Goal: Information Seeking & Learning: Learn about a topic

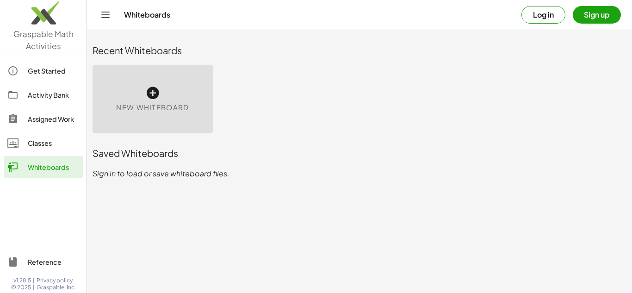
click at [150, 101] on div "New Whiteboard" at bounding box center [153, 99] width 120 height 68
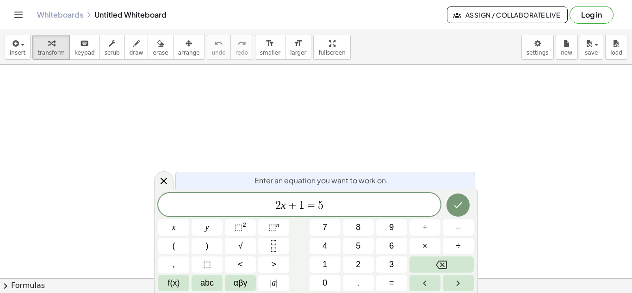
click at [591, 12] on button "Log in" at bounding box center [591, 15] width 44 height 18
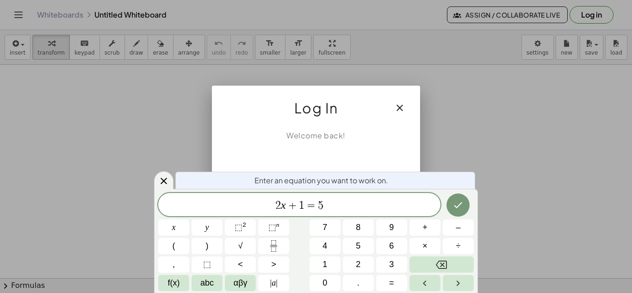
click at [594, 13] on div at bounding box center [316, 146] width 632 height 293
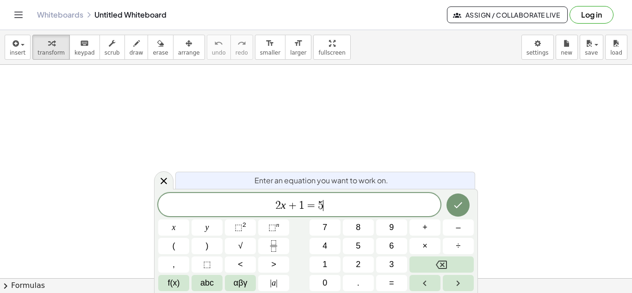
click at [360, 207] on span "2 x + 1 = 5 ​" at bounding box center [299, 205] width 282 height 13
click at [589, 10] on button "Log in" at bounding box center [591, 15] width 44 height 18
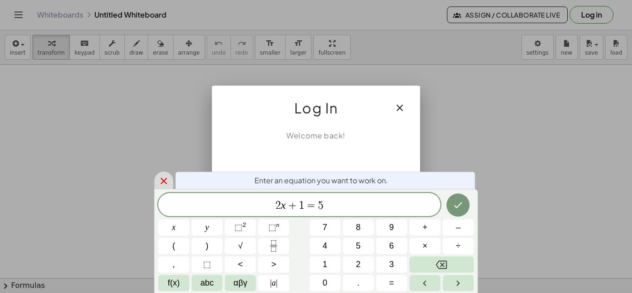
click at [167, 176] on icon at bounding box center [163, 180] width 11 height 11
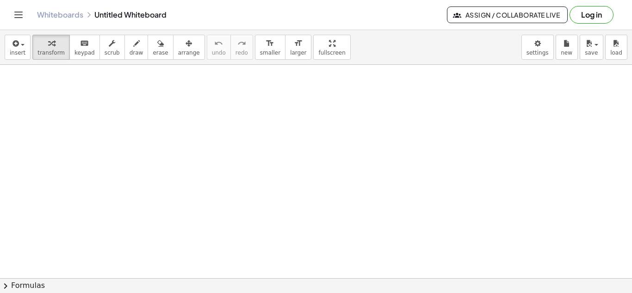
click at [332, 163] on div at bounding box center [316, 278] width 632 height 427
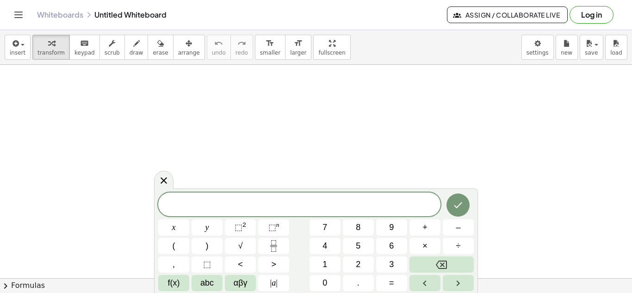
click at [599, 17] on button "Log in" at bounding box center [591, 15] width 44 height 18
click at [205, 100] on div at bounding box center [316, 170] width 632 height 427
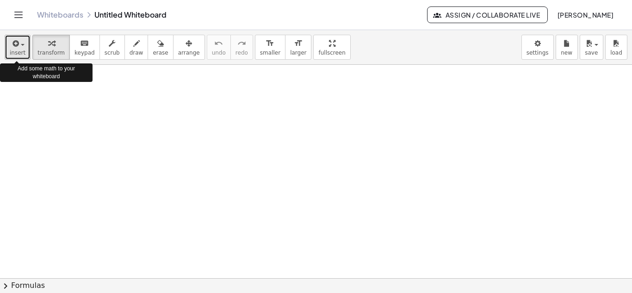
click at [17, 49] on span "insert" at bounding box center [18, 52] width 16 height 6
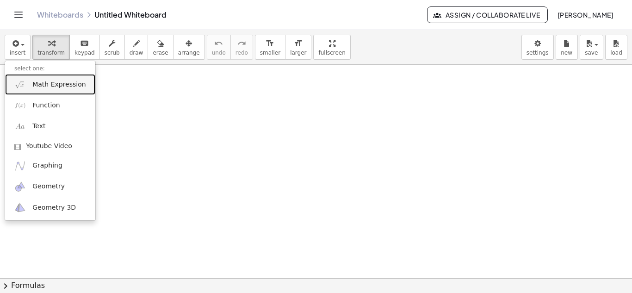
click at [74, 87] on span "Math Expression" at bounding box center [58, 84] width 53 height 9
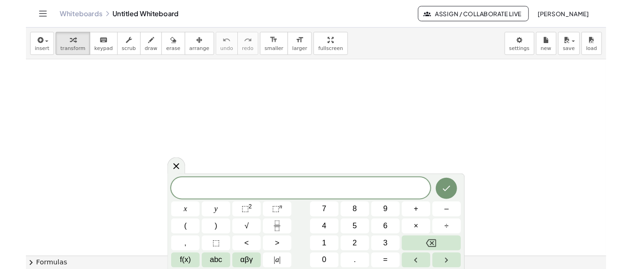
scroll to position [213, 0]
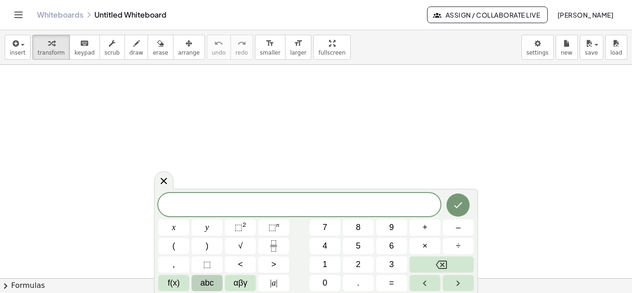
click at [209, 292] on html "Graspable Math Activities Get Started Activity Bank Assigned Work Classes White…" at bounding box center [316, 146] width 632 height 293
click at [214, 283] on span "abc" at bounding box center [206, 283] width 13 height 12
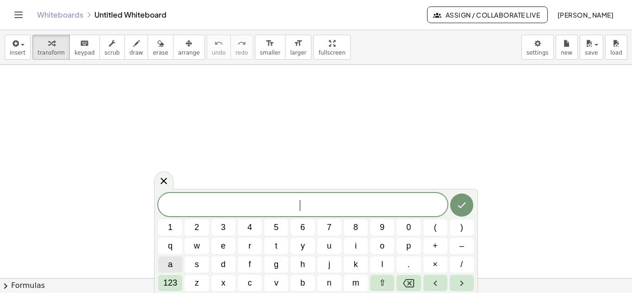
click at [173, 266] on button "a" at bounding box center [170, 264] width 24 height 16
click at [174, 280] on span "123" at bounding box center [170, 283] width 14 height 12
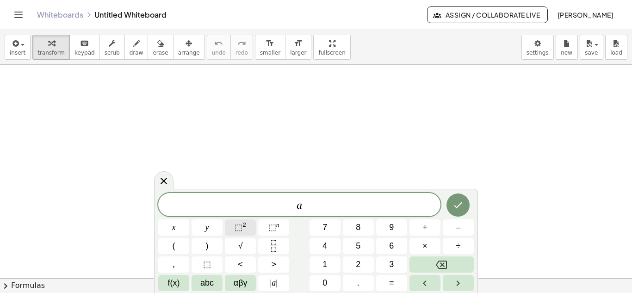
click at [237, 230] on span "⬚" at bounding box center [239, 227] width 8 height 9
click at [240, 229] on span "⬚" at bounding box center [239, 227] width 8 height 9
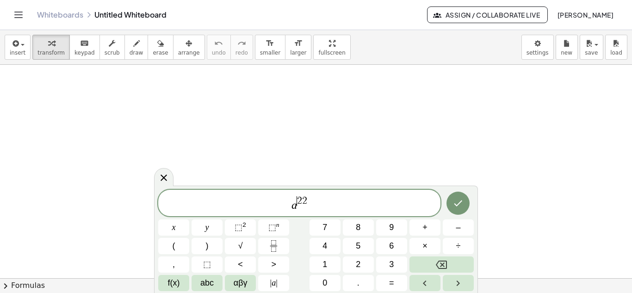
click at [299, 205] on span "2" at bounding box center [299, 201] width 5 height 10
click at [309, 205] on span "a ​ 2 2" at bounding box center [299, 203] width 282 height 17
click at [209, 283] on span "abc" at bounding box center [206, 283] width 13 height 12
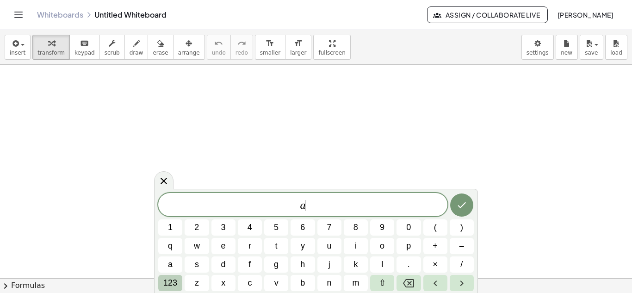
click at [173, 282] on span "123" at bounding box center [170, 283] width 14 height 12
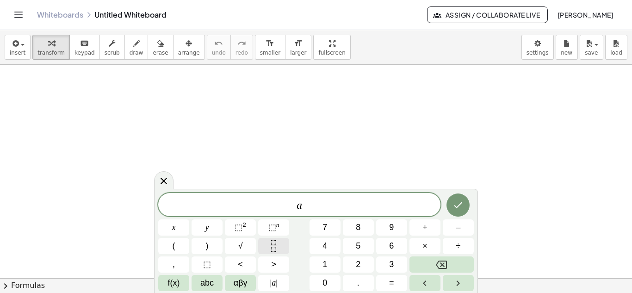
click at [274, 245] on icon "Fraction" at bounding box center [274, 246] width 12 height 12
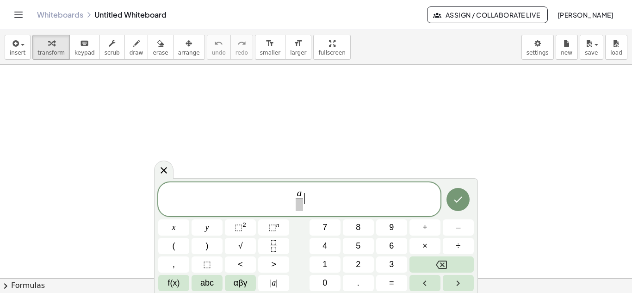
click at [306, 192] on span "a ​ ​" at bounding box center [299, 200] width 282 height 25
click at [302, 190] on span "a ​" at bounding box center [299, 194] width 7 height 10
click at [278, 229] on span "⬚ n" at bounding box center [273, 227] width 11 height 12
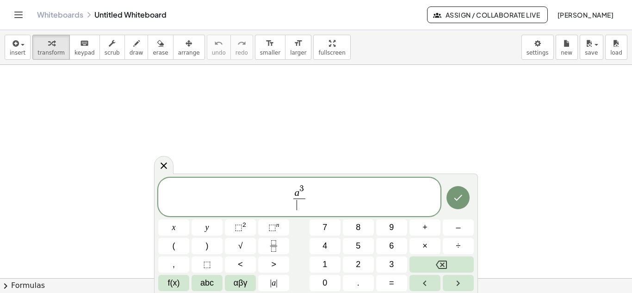
click at [295, 207] on span "​" at bounding box center [299, 204] width 12 height 12
click at [270, 228] on span "⬚" at bounding box center [272, 227] width 8 height 9
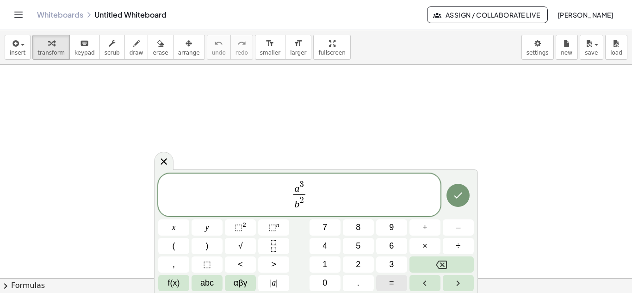
click at [399, 281] on button "=" at bounding box center [391, 283] width 31 height 16
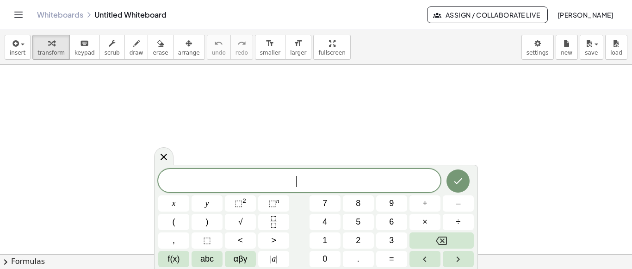
click at [515, 120] on div at bounding box center [316, 172] width 632 height 640
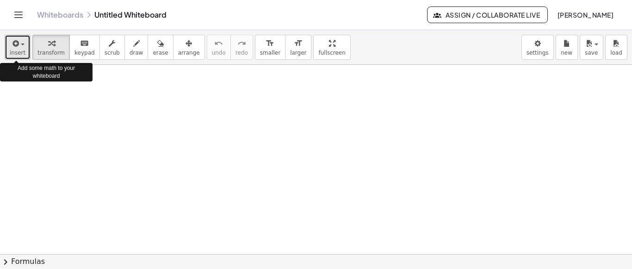
click at [19, 46] on span "button" at bounding box center [20, 44] width 2 height 6
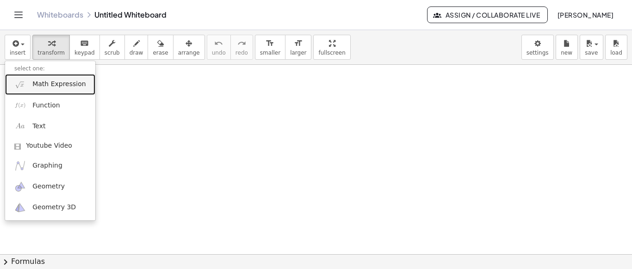
click at [54, 85] on span "Math Expression" at bounding box center [58, 84] width 53 height 9
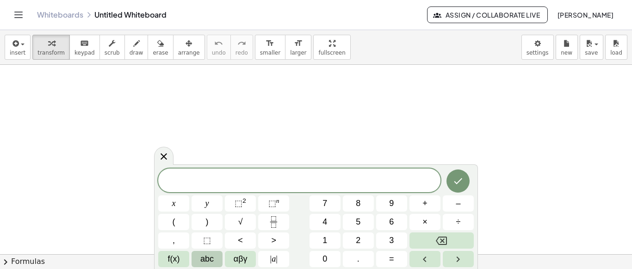
click at [206, 262] on span "abc" at bounding box center [206, 259] width 13 height 12
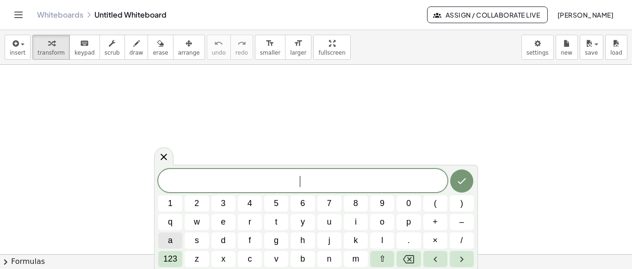
click at [171, 240] on span "a" at bounding box center [170, 240] width 5 height 12
click at [174, 263] on span "123" at bounding box center [170, 259] width 14 height 12
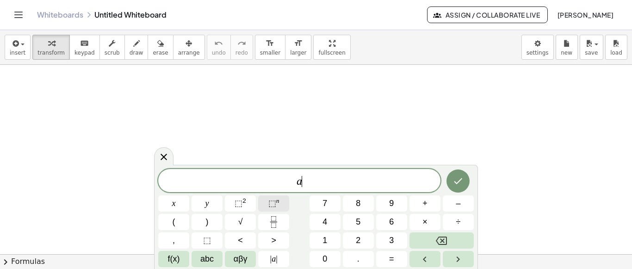
click at [270, 204] on span "⬚" at bounding box center [272, 202] width 8 height 9
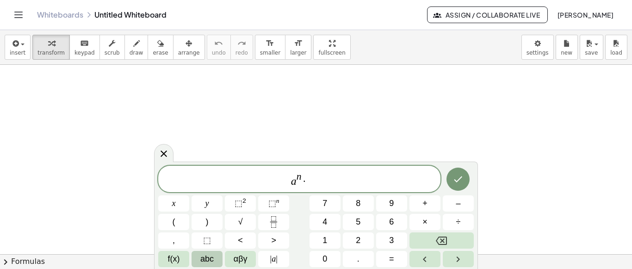
click at [210, 263] on span "abc" at bounding box center [206, 259] width 13 height 12
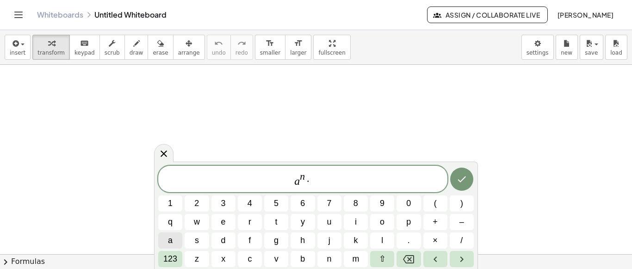
click at [173, 244] on button "a" at bounding box center [170, 240] width 24 height 16
click at [168, 257] on span "123" at bounding box center [170, 259] width 14 height 12
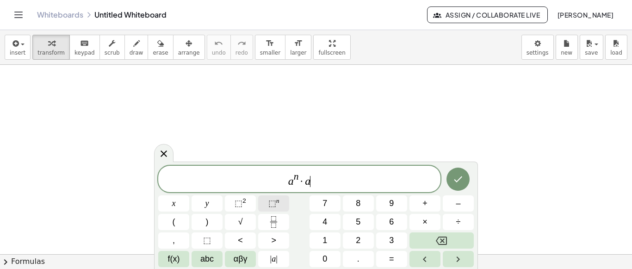
click at [272, 200] on span "⬚" at bounding box center [272, 202] width 8 height 9
click at [387, 265] on button "=" at bounding box center [391, 259] width 31 height 16
click at [277, 203] on sup "n" at bounding box center [277, 200] width 3 height 7
click at [179, 224] on button "(" at bounding box center [173, 222] width 31 height 16
click at [452, 179] on button "Done" at bounding box center [457, 178] width 23 height 23
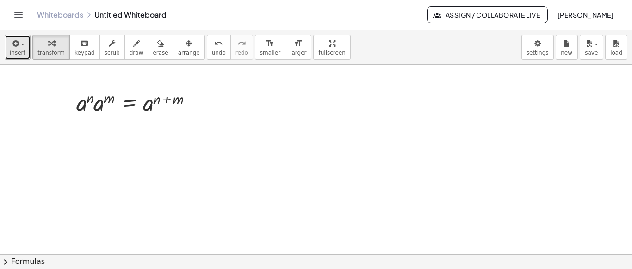
click at [25, 42] on button "insert" at bounding box center [18, 47] width 26 height 25
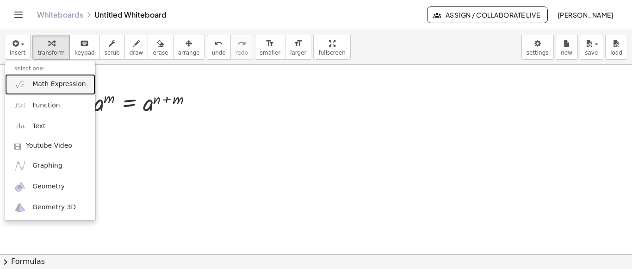
click at [54, 88] on span "Math Expression" at bounding box center [58, 84] width 53 height 9
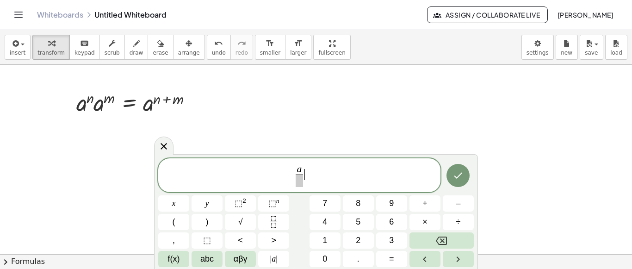
click at [304, 170] on span "a ​ ​" at bounding box center [299, 176] width 282 height 25
click at [280, 203] on button "⬚ n" at bounding box center [273, 203] width 31 height 16
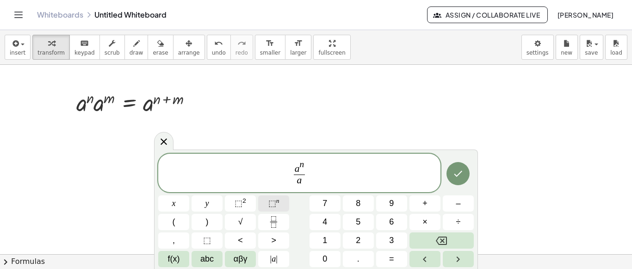
click at [279, 203] on button "⬚ n" at bounding box center [273, 203] width 31 height 16
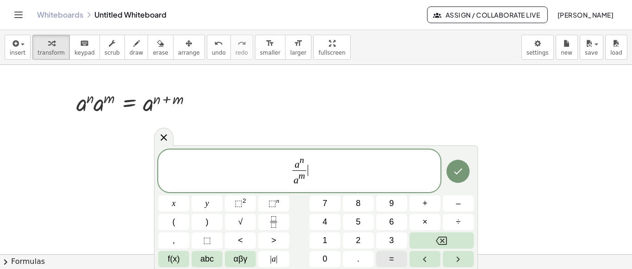
click at [388, 260] on button "=" at bounding box center [391, 259] width 31 height 16
click at [281, 204] on button "⬚ n" at bounding box center [273, 203] width 31 height 16
click at [457, 173] on icon "Done" at bounding box center [458, 171] width 8 height 6
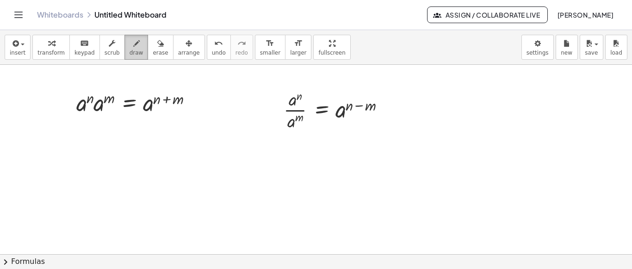
click at [130, 49] on span "draw" at bounding box center [137, 52] width 14 height 6
drag, startPoint x: 390, startPoint y: 105, endPoint x: 422, endPoint y: 104, distance: 32.4
click at [422, 104] on div at bounding box center [316, 172] width 632 height 640
drag, startPoint x: 424, startPoint y: 102, endPoint x: 410, endPoint y: 113, distance: 17.8
click at [410, 113] on div at bounding box center [316, 172] width 632 height 640
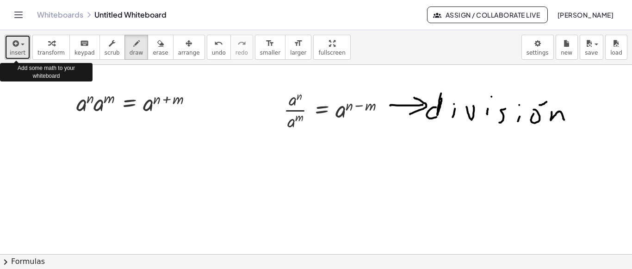
click at [23, 49] on button "insert" at bounding box center [18, 47] width 26 height 25
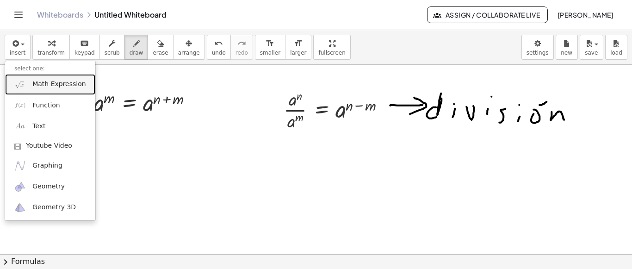
drag, startPoint x: 55, startPoint y: 88, endPoint x: 58, endPoint y: 85, distance: 4.9
click at [55, 87] on span "Math Expression" at bounding box center [58, 84] width 53 height 9
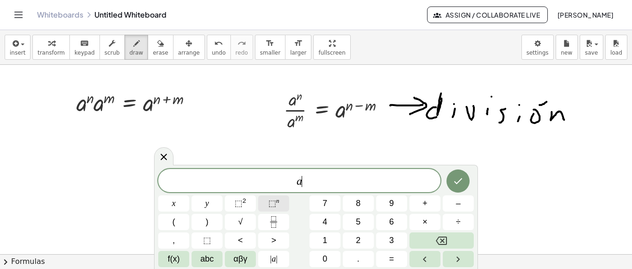
click at [279, 200] on button "⬚ n" at bounding box center [273, 203] width 31 height 16
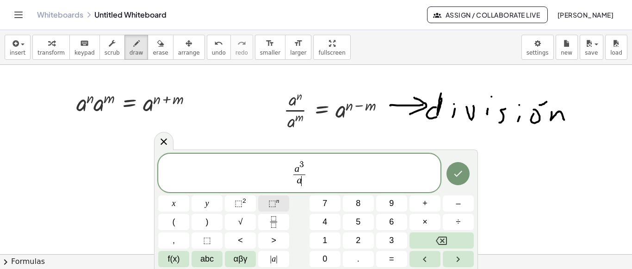
click at [280, 207] on button "⬚ n" at bounding box center [273, 203] width 31 height 16
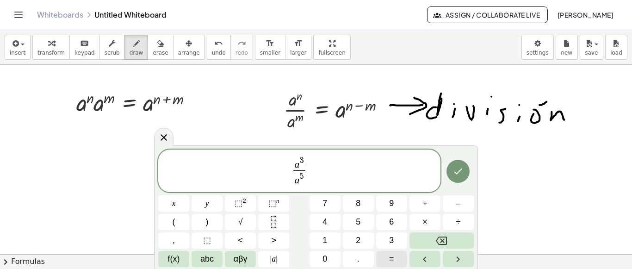
click at [390, 263] on span "=" at bounding box center [391, 259] width 5 height 12
click at [272, 204] on span "⬚" at bounding box center [272, 202] width 8 height 9
click at [389, 260] on button "=" at bounding box center [391, 259] width 31 height 16
click at [274, 204] on span "⬚" at bounding box center [272, 202] width 8 height 9
click at [458, 175] on icon "Done" at bounding box center [457, 171] width 11 height 11
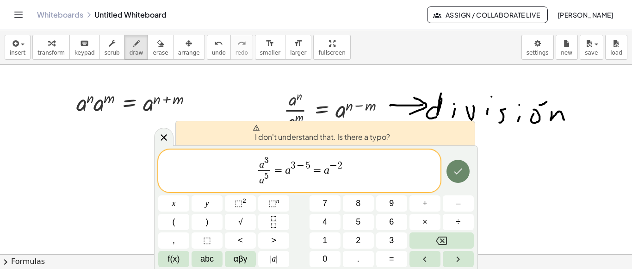
click at [462, 173] on icon "Done" at bounding box center [457, 171] width 11 height 11
drag, startPoint x: 360, startPoint y: 170, endPoint x: 314, endPoint y: 169, distance: 46.7
click at [314, 169] on span "a 3 a 5 ​ = a 3 − 5 = a − 2" at bounding box center [299, 171] width 282 height 33
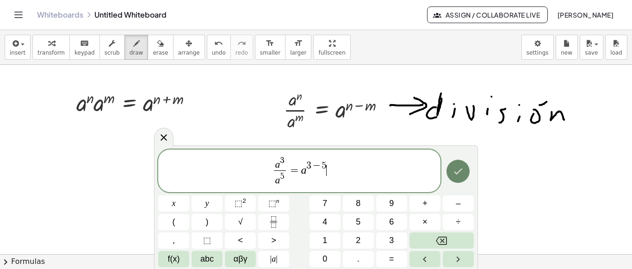
click at [453, 170] on icon "Done" at bounding box center [457, 171] width 11 height 11
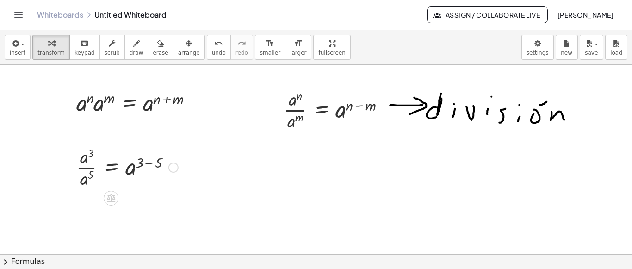
click at [170, 167] on div at bounding box center [173, 167] width 10 height 10
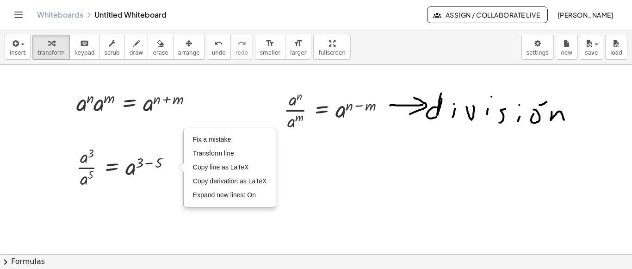
click at [127, 218] on div at bounding box center [316, 172] width 632 height 640
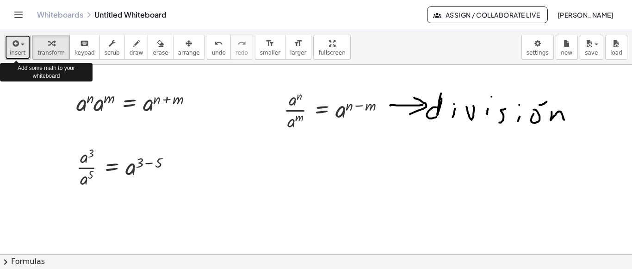
click at [17, 48] on icon "button" at bounding box center [15, 43] width 8 height 11
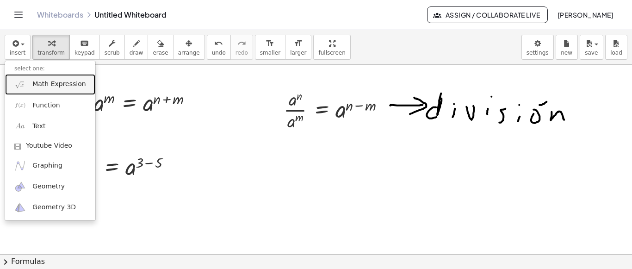
click at [41, 85] on span "Math Expression" at bounding box center [58, 84] width 53 height 9
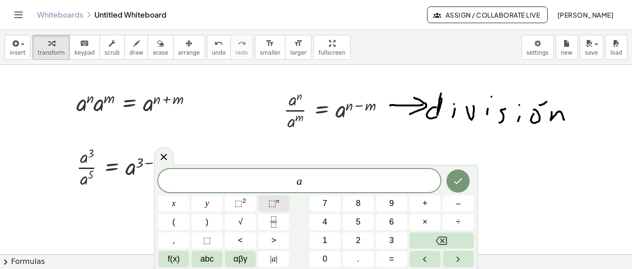
click at [278, 202] on sup "n" at bounding box center [277, 200] width 3 height 7
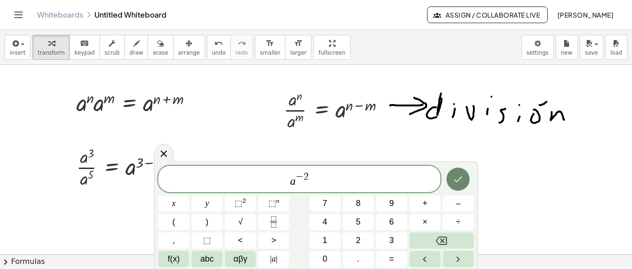
click at [454, 179] on icon "Done" at bounding box center [457, 178] width 11 height 11
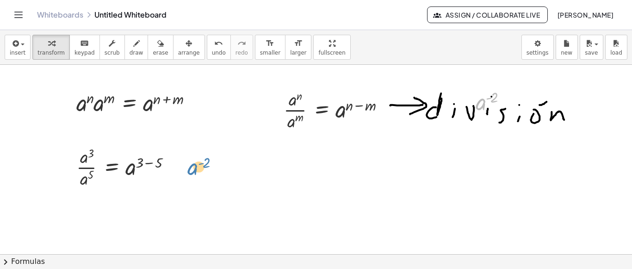
drag, startPoint x: 485, startPoint y: 102, endPoint x: 196, endPoint y: 167, distance: 295.9
drag, startPoint x: 491, startPoint y: 98, endPoint x: 87, endPoint y: 211, distance: 419.5
click at [105, 209] on div at bounding box center [316, 172] width 632 height 640
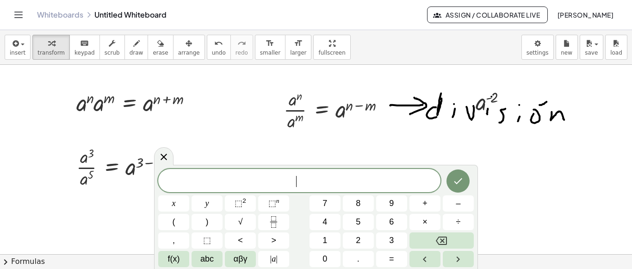
click at [556, 110] on div at bounding box center [316, 172] width 632 height 640
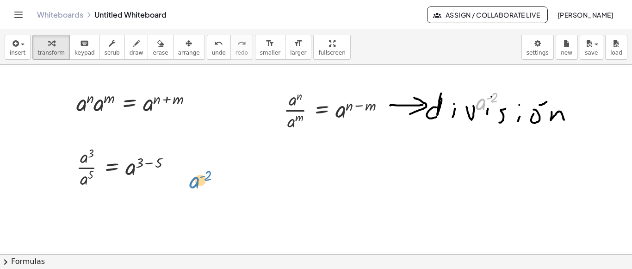
drag, startPoint x: 485, startPoint y: 103, endPoint x: 227, endPoint y: 159, distance: 264.6
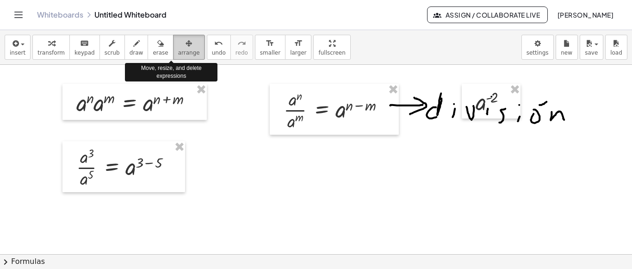
click at [178, 43] on div "button" at bounding box center [189, 42] width 22 height 11
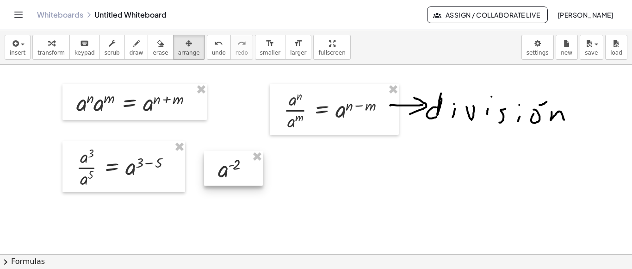
drag, startPoint x: 500, startPoint y: 87, endPoint x: 241, endPoint y: 155, distance: 266.7
click at [241, 155] on div at bounding box center [233, 168] width 59 height 35
click at [296, 189] on div at bounding box center [316, 172] width 632 height 640
click at [295, 188] on div at bounding box center [316, 172] width 632 height 640
click at [296, 188] on div at bounding box center [316, 172] width 632 height 640
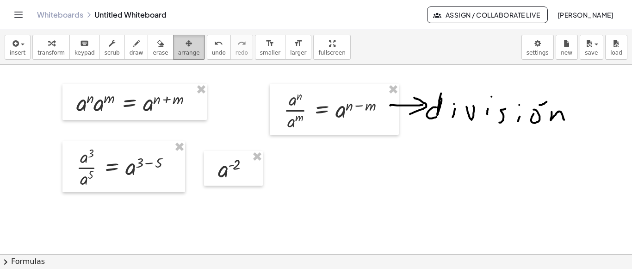
click at [178, 49] on span "arrange" at bounding box center [189, 52] width 22 height 6
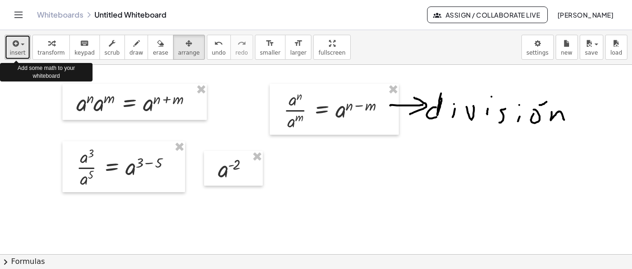
click at [25, 53] on button "insert" at bounding box center [18, 47] width 26 height 25
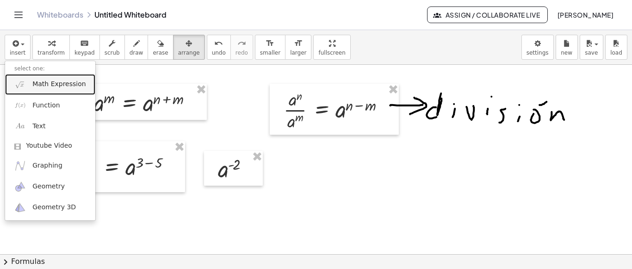
click at [50, 79] on link "Math Expression" at bounding box center [50, 84] width 90 height 21
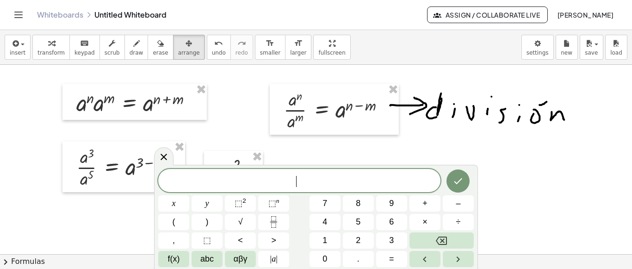
click at [495, 171] on div at bounding box center [316, 172] width 632 height 640
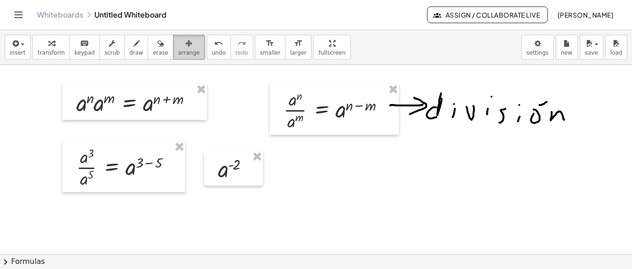
click at [186, 43] on icon "button" at bounding box center [189, 43] width 6 height 11
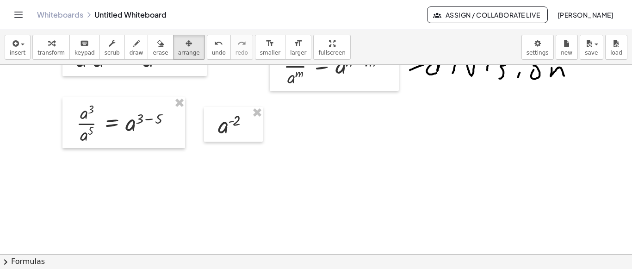
scroll to position [268, 0]
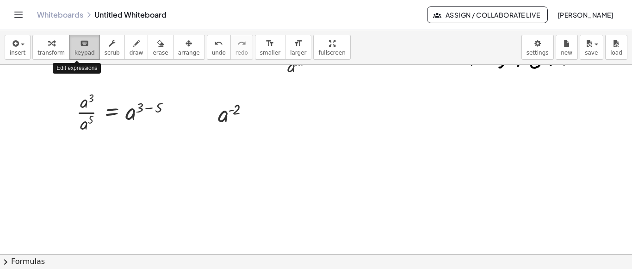
click at [80, 47] on icon "keyboard" at bounding box center [84, 43] width 9 height 11
click at [78, 159] on div at bounding box center [316, 116] width 632 height 640
click at [74, 173] on div at bounding box center [316, 116] width 632 height 640
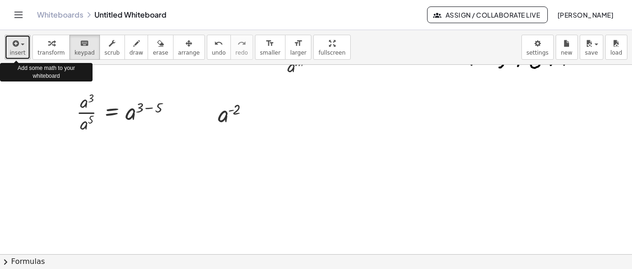
click at [19, 49] on span "insert" at bounding box center [18, 52] width 16 height 6
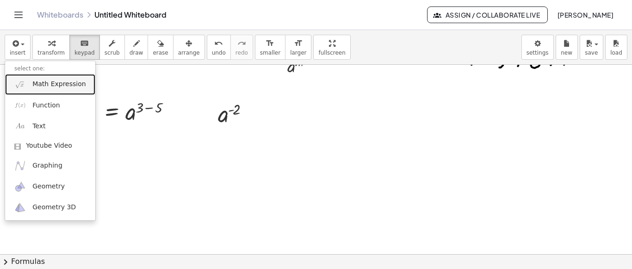
click at [41, 82] on span "Math Expression" at bounding box center [58, 84] width 53 height 9
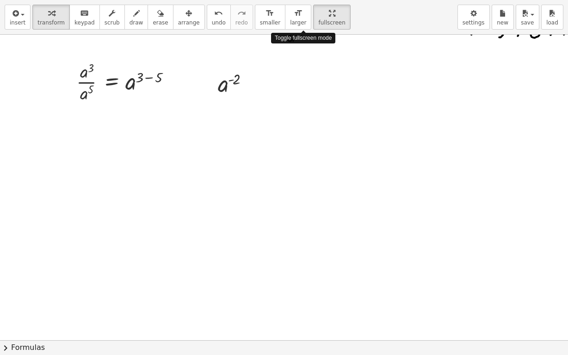
click at [264, 70] on div "insert select one: Math Expression Function Text Youtube Video Graphing Geometr…" at bounding box center [284, 177] width 568 height 355
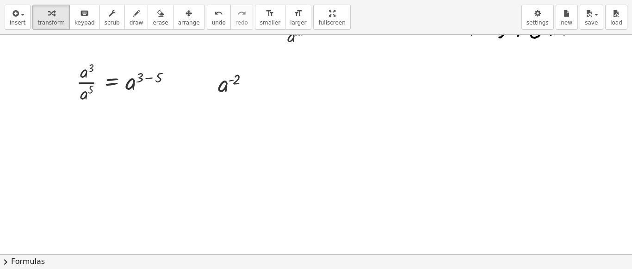
drag, startPoint x: 300, startPoint y: 22, endPoint x: 328, endPoint y: 17, distance: 28.7
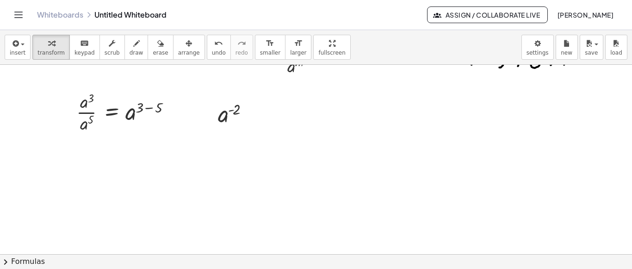
click at [328, 17] on div "Graspable Math Activities Get Started Activity Bank Assigned Work Classes White…" at bounding box center [316, 134] width 632 height 269
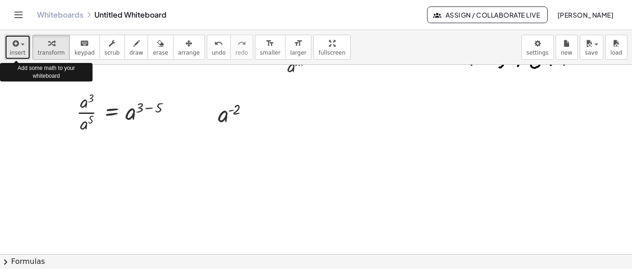
click at [16, 44] on icon "button" at bounding box center [15, 43] width 8 height 11
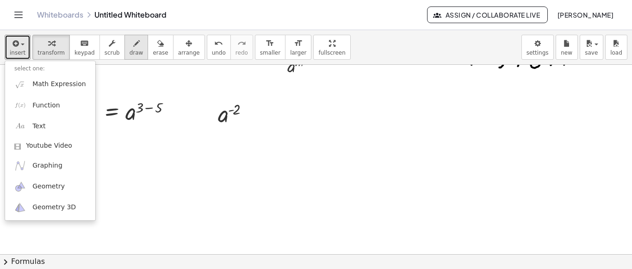
click at [133, 45] on icon "button" at bounding box center [136, 43] width 6 height 11
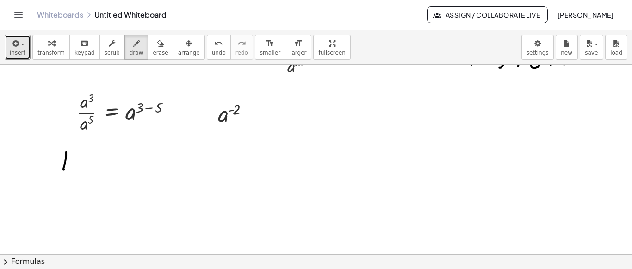
drag, startPoint x: 66, startPoint y: 151, endPoint x: 71, endPoint y: 169, distance: 18.7
click at [71, 169] on div at bounding box center [316, 116] width 632 height 640
drag, startPoint x: 67, startPoint y: 157, endPoint x: 73, endPoint y: 159, distance: 6.3
click at [73, 159] on div at bounding box center [316, 116] width 632 height 640
drag, startPoint x: 70, startPoint y: 150, endPoint x: 62, endPoint y: 150, distance: 7.9
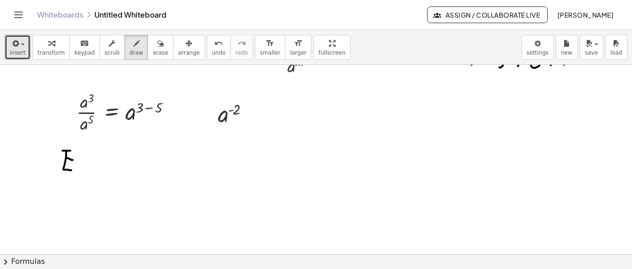
click at [62, 150] on div at bounding box center [316, 116] width 632 height 640
drag, startPoint x: 85, startPoint y: 163, endPoint x: 74, endPoint y: 173, distance: 15.1
click at [74, 173] on div at bounding box center [316, 116] width 632 height 640
drag, startPoint x: 75, startPoint y: 165, endPoint x: 84, endPoint y: 170, distance: 10.4
click at [84, 174] on div at bounding box center [316, 116] width 632 height 640
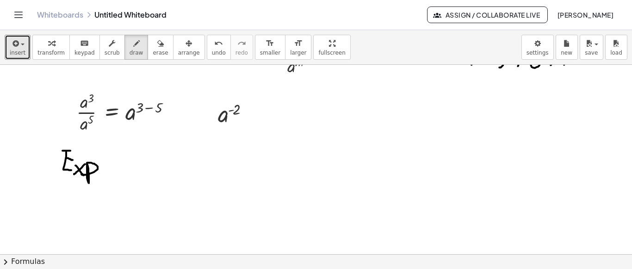
drag, startPoint x: 88, startPoint y: 169, endPoint x: 81, endPoint y: 173, distance: 8.1
click at [81, 173] on div at bounding box center [316, 116] width 632 height 640
drag, startPoint x: 106, startPoint y: 162, endPoint x: 102, endPoint y: 164, distance: 5.2
click at [101, 163] on div at bounding box center [316, 116] width 632 height 640
drag, startPoint x: 122, startPoint y: 169, endPoint x: 131, endPoint y: 168, distance: 9.3
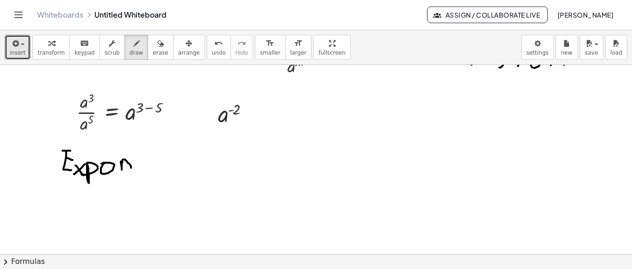
click at [131, 168] on div at bounding box center [316, 116] width 632 height 640
drag, startPoint x: 139, startPoint y: 163, endPoint x: 150, endPoint y: 163, distance: 11.1
click at [150, 167] on div at bounding box center [316, 116] width 632 height 640
drag, startPoint x: 151, startPoint y: 162, endPoint x: 164, endPoint y: 161, distance: 12.5
click at [164, 169] on div at bounding box center [316, 116] width 632 height 640
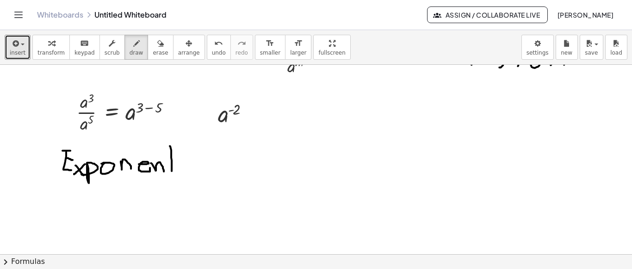
drag, startPoint x: 171, startPoint y: 153, endPoint x: 170, endPoint y: 171, distance: 18.1
click at [171, 173] on div at bounding box center [316, 116] width 632 height 640
drag, startPoint x: 169, startPoint y: 160, endPoint x: 181, endPoint y: 159, distance: 12.5
click at [181, 159] on div at bounding box center [316, 116] width 632 height 640
drag, startPoint x: 184, startPoint y: 168, endPoint x: 195, endPoint y: 169, distance: 10.7
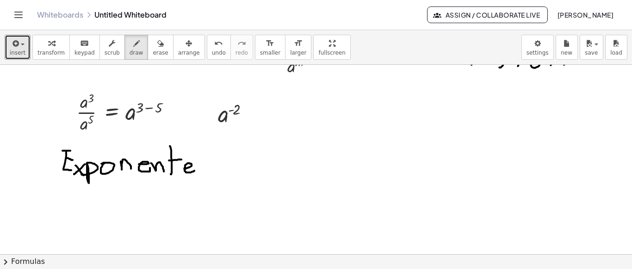
click at [194, 169] on div at bounding box center [316, 116] width 632 height 640
drag, startPoint x: 207, startPoint y: 161, endPoint x: 197, endPoint y: 169, distance: 12.9
click at [198, 170] on div at bounding box center [316, 116] width 632 height 640
drag, startPoint x: 229, startPoint y: 159, endPoint x: 253, endPoint y: 166, distance: 24.6
click at [244, 170] on div at bounding box center [316, 116] width 632 height 640
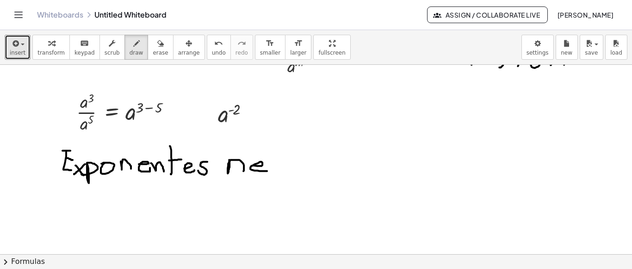
drag, startPoint x: 252, startPoint y: 165, endPoint x: 267, endPoint y: 170, distance: 16.2
click at [267, 170] on div at bounding box center [316, 116] width 632 height 640
drag, startPoint x: 284, startPoint y: 163, endPoint x: 267, endPoint y: 173, distance: 19.8
click at [266, 174] on div at bounding box center [316, 116] width 632 height 640
drag, startPoint x: 294, startPoint y: 160, endPoint x: 302, endPoint y: 161, distance: 8.0
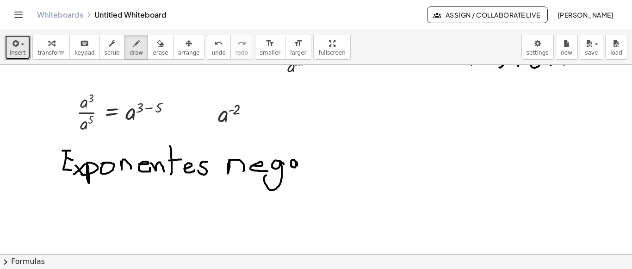
click at [298, 168] on div at bounding box center [316, 116] width 632 height 640
drag, startPoint x: 302, startPoint y: 150, endPoint x: 306, endPoint y: 167, distance: 17.6
click at [306, 167] on div at bounding box center [316, 116] width 632 height 640
drag, startPoint x: 302, startPoint y: 157, endPoint x: 316, endPoint y: 157, distance: 13.9
click at [316, 157] on div at bounding box center [316, 116] width 632 height 640
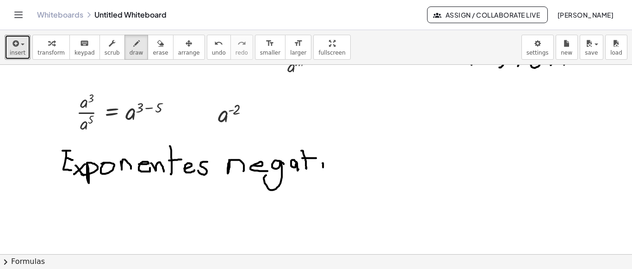
drag, startPoint x: 323, startPoint y: 162, endPoint x: 323, endPoint y: 167, distance: 5.1
click at [323, 167] on div at bounding box center [316, 116] width 632 height 640
click at [321, 155] on div at bounding box center [316, 116] width 632 height 640
drag, startPoint x: 330, startPoint y: 161, endPoint x: 339, endPoint y: 160, distance: 9.0
click at [339, 160] on div at bounding box center [316, 116] width 632 height 640
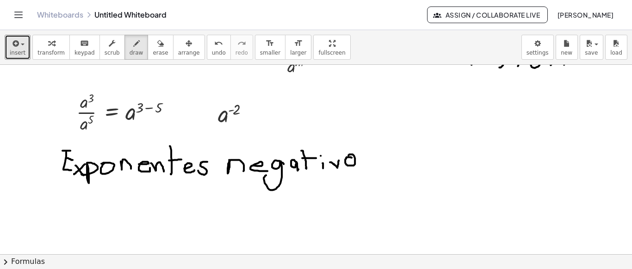
click at [348, 155] on div at bounding box center [316, 116] width 632 height 640
drag, startPoint x: 374, startPoint y: 154, endPoint x: 370, endPoint y: 165, distance: 11.3
click at [370, 165] on div at bounding box center [316, 116] width 632 height 640
click at [19, 46] on div "button" at bounding box center [18, 42] width 16 height 11
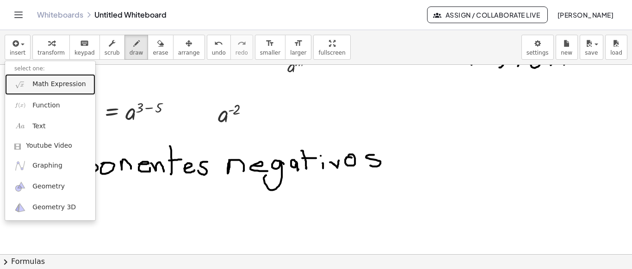
click at [49, 84] on span "Math Expression" at bounding box center [58, 84] width 53 height 9
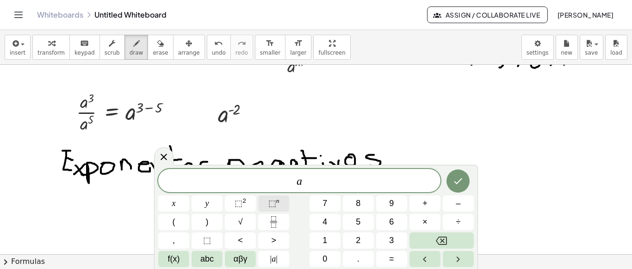
click at [266, 197] on button "⬚ n" at bounding box center [273, 203] width 31 height 16
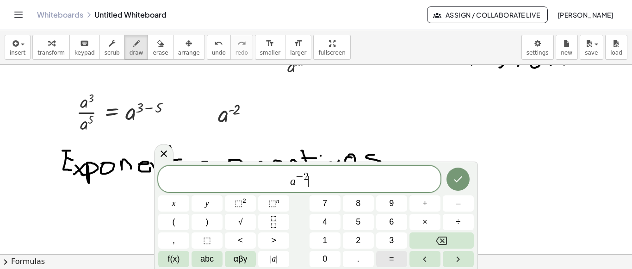
click at [392, 260] on span "=" at bounding box center [391, 259] width 5 height 12
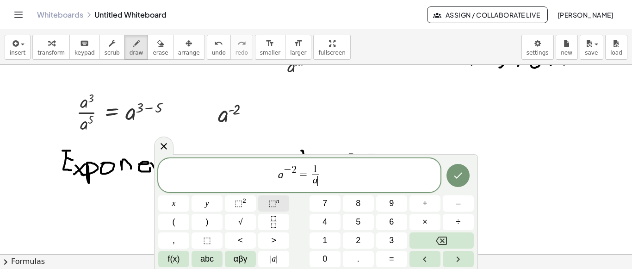
click at [277, 203] on sup "n" at bounding box center [277, 200] width 3 height 7
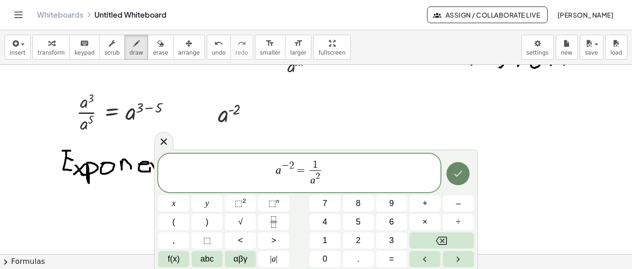
click at [458, 176] on icon "Done" at bounding box center [457, 173] width 11 height 11
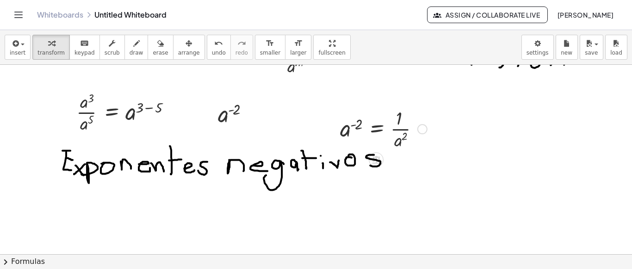
click at [361, 130] on div at bounding box center [383, 128] width 96 height 46
drag, startPoint x: 381, startPoint y: 130, endPoint x: 78, endPoint y: 231, distance: 319.8
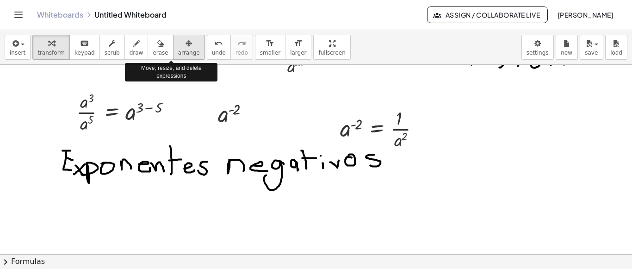
click at [178, 49] on span "arrange" at bounding box center [189, 52] width 22 height 6
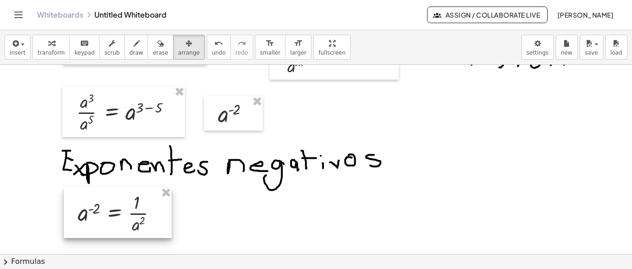
drag, startPoint x: 369, startPoint y: 124, endPoint x: 107, endPoint y: 208, distance: 275.0
click at [107, 208] on div at bounding box center [118, 212] width 108 height 51
click at [223, 221] on div at bounding box center [316, 116] width 632 height 640
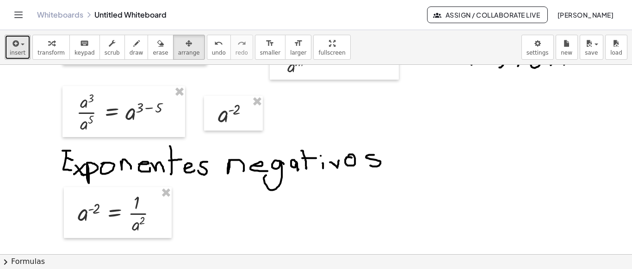
click at [20, 49] on span "insert" at bounding box center [18, 52] width 16 height 6
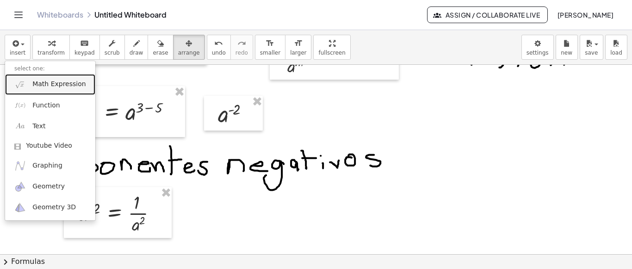
click at [31, 83] on link "Math Expression" at bounding box center [50, 84] width 90 height 21
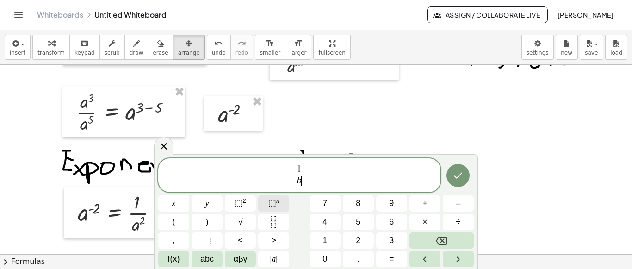
click at [281, 203] on button "⬚ n" at bounding box center [273, 203] width 31 height 16
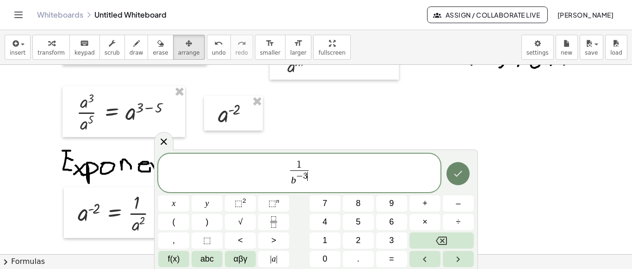
click at [466, 179] on button "Done" at bounding box center [457, 173] width 23 height 23
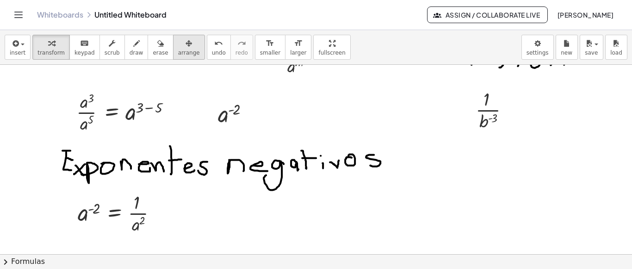
click at [178, 48] on div "button" at bounding box center [189, 42] width 22 height 11
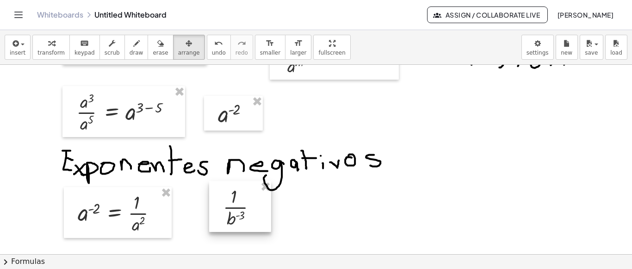
drag, startPoint x: 482, startPoint y: 104, endPoint x: 230, endPoint y: 200, distance: 269.9
click at [230, 200] on div at bounding box center [240, 206] width 62 height 51
click at [47, 50] on span "transform" at bounding box center [50, 52] width 27 height 6
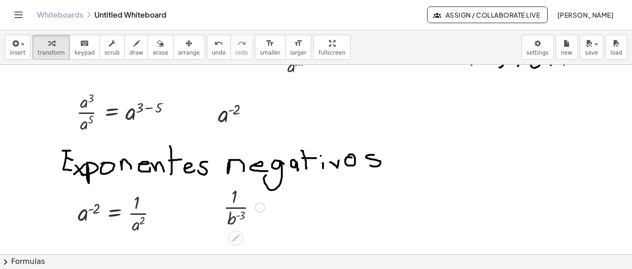
click at [237, 199] on div at bounding box center [244, 206] width 50 height 46
click at [45, 55] on span "transform" at bounding box center [50, 52] width 27 height 6
click at [233, 205] on div at bounding box center [244, 206] width 50 height 46
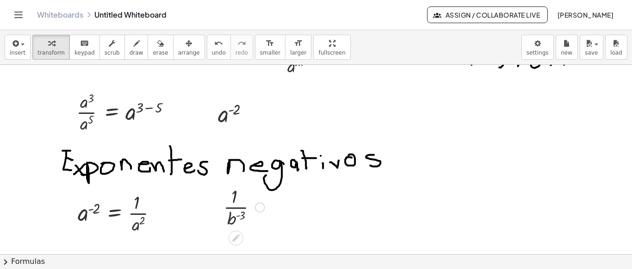
click at [263, 207] on div at bounding box center [260, 207] width 10 height 10
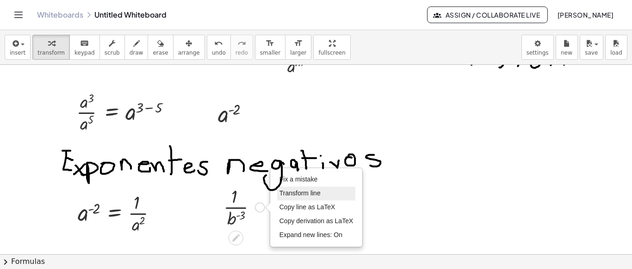
click at [292, 194] on span "Transform line" at bounding box center [299, 192] width 41 height 7
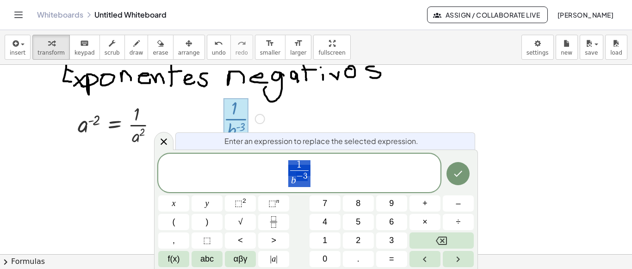
scroll to position [358, 0]
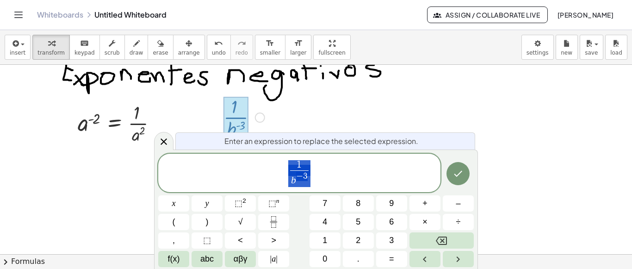
click at [321, 172] on span "1 b − 3 ​" at bounding box center [299, 173] width 282 height 29
click at [396, 257] on button "=" at bounding box center [391, 259] width 31 height 16
click at [267, 204] on button "⬚ n" at bounding box center [273, 203] width 31 height 16
click at [452, 179] on button "Done" at bounding box center [457, 173] width 23 height 23
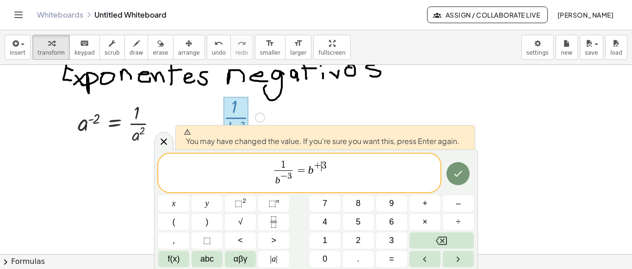
click at [320, 168] on span "+" at bounding box center [318, 166] width 8 height 10
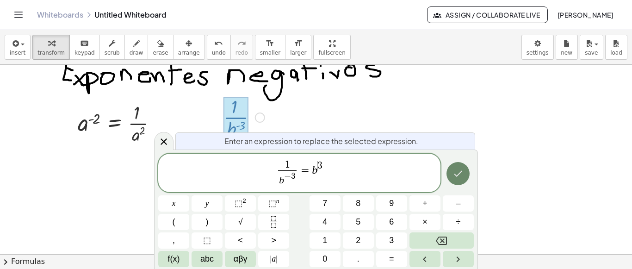
click at [459, 173] on icon "Done" at bounding box center [457, 173] width 11 height 11
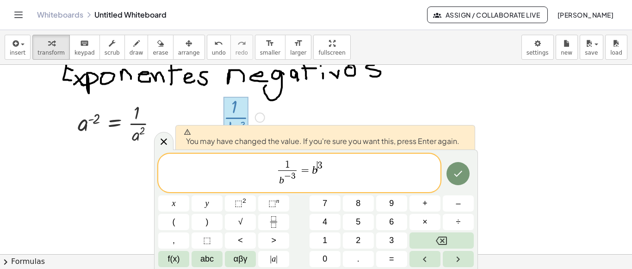
click at [311, 172] on span "1 b − 3 ​ = b ​ 3" at bounding box center [299, 173] width 282 height 29
click at [451, 174] on button "Done" at bounding box center [457, 173] width 23 height 23
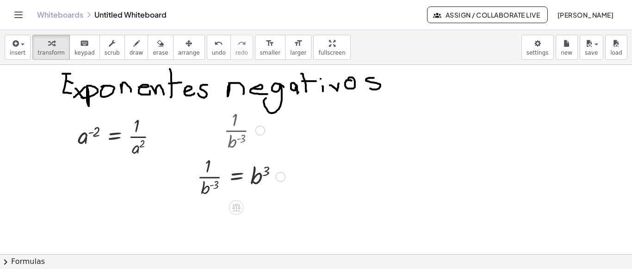
scroll to position [341, 0]
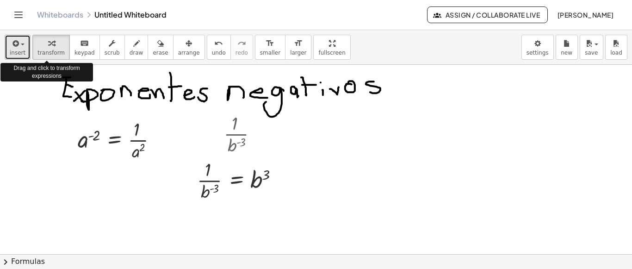
click at [24, 49] on button "insert" at bounding box center [18, 47] width 26 height 25
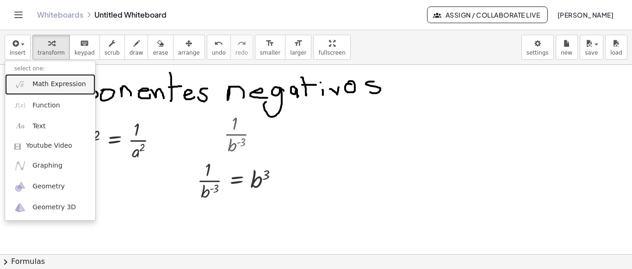
click at [36, 86] on span "Math Expression" at bounding box center [58, 84] width 53 height 9
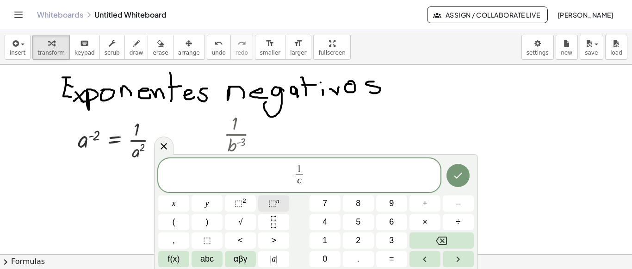
click at [276, 202] on sup "n" at bounding box center [277, 200] width 3 height 7
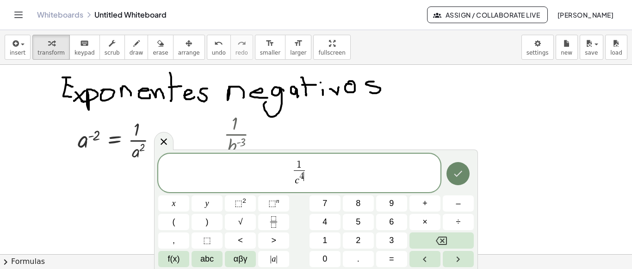
click at [463, 173] on icon "Done" at bounding box center [457, 173] width 11 height 11
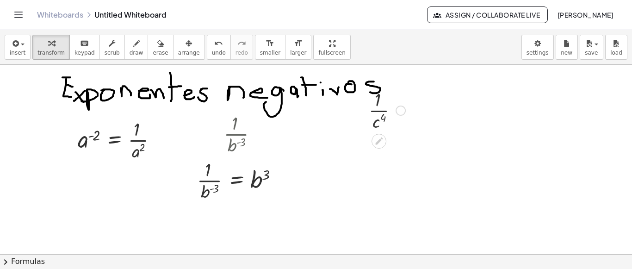
click at [401, 108] on div at bounding box center [401, 110] width 10 height 10
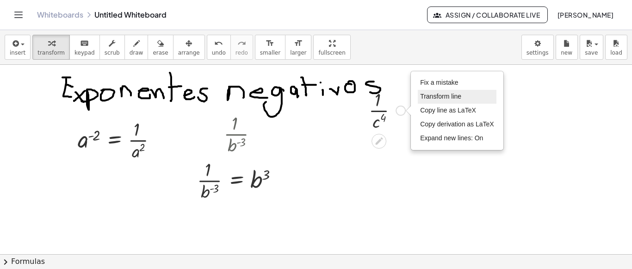
click at [433, 100] on li "Transform line" at bounding box center [457, 97] width 79 height 14
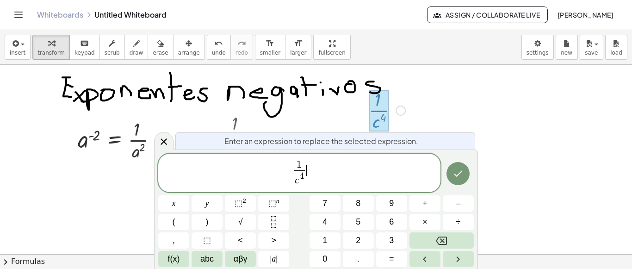
click at [367, 166] on span "1 c 4 ​ ​" at bounding box center [299, 173] width 282 height 29
click at [402, 258] on button "=" at bounding box center [391, 259] width 31 height 16
click at [272, 206] on span "⬚" at bounding box center [272, 202] width 8 height 9
click at [467, 175] on button "Done" at bounding box center [457, 173] width 23 height 23
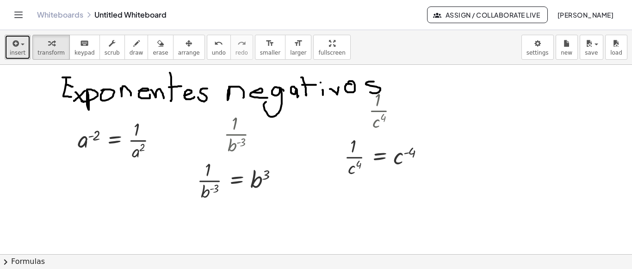
click at [23, 48] on button "insert" at bounding box center [18, 47] width 26 height 25
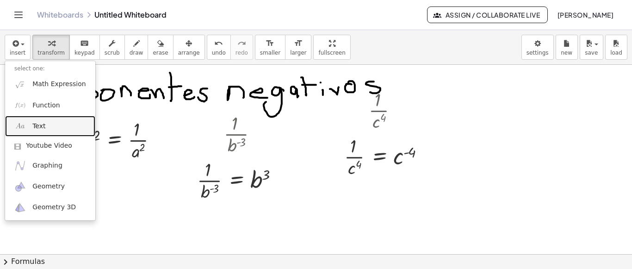
click at [50, 130] on link "Text" at bounding box center [50, 126] width 90 height 21
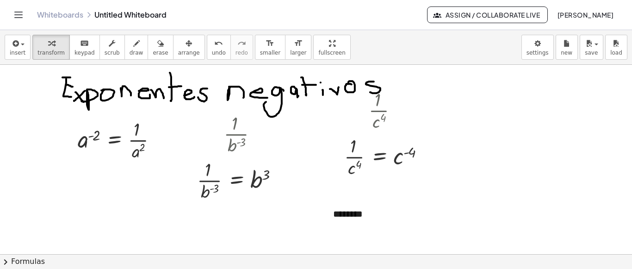
click at [520, 201] on div at bounding box center [316, 103] width 632 height 760
click at [358, 210] on div "********" at bounding box center [393, 214] width 139 height 32
click at [452, 197] on span "+" at bounding box center [452, 195] width 6 height 7
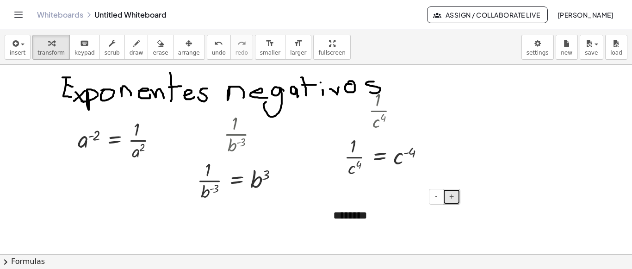
click at [452, 197] on span "+" at bounding box center [452, 195] width 6 height 7
click at [362, 233] on div "********" at bounding box center [393, 223] width 139 height 50
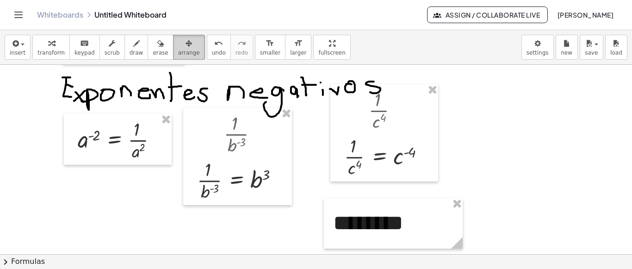
click at [186, 49] on icon "button" at bounding box center [189, 43] width 6 height 11
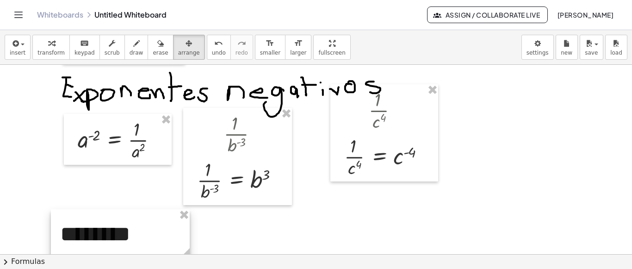
drag, startPoint x: 432, startPoint y: 212, endPoint x: 196, endPoint y: 226, distance: 236.3
click at [160, 223] on div at bounding box center [120, 234] width 139 height 50
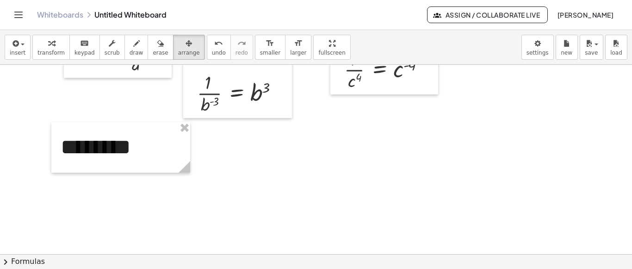
scroll to position [407, 0]
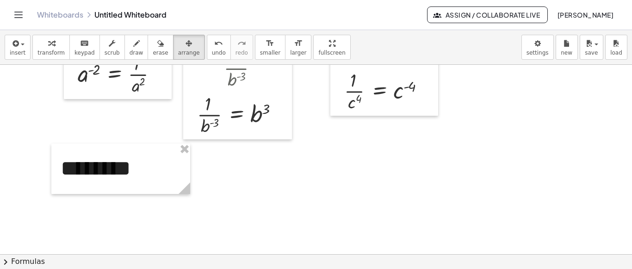
click at [293, 187] on div at bounding box center [316, 38] width 632 height 760
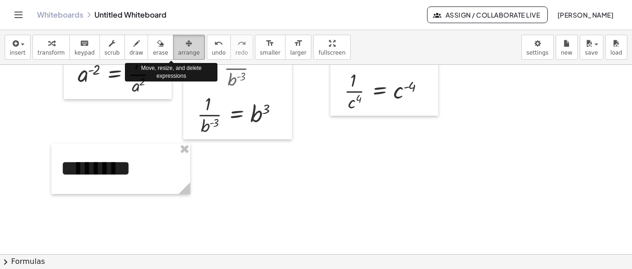
click at [178, 47] on div "button" at bounding box center [189, 42] width 22 height 11
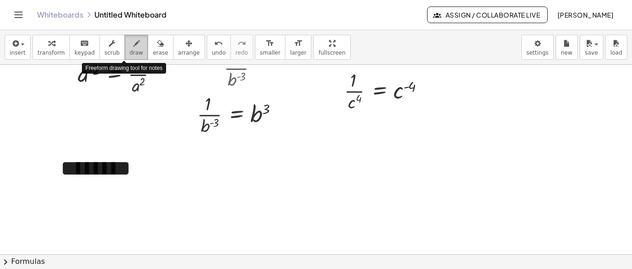
click at [133, 45] on button "draw" at bounding box center [136, 47] width 24 height 25
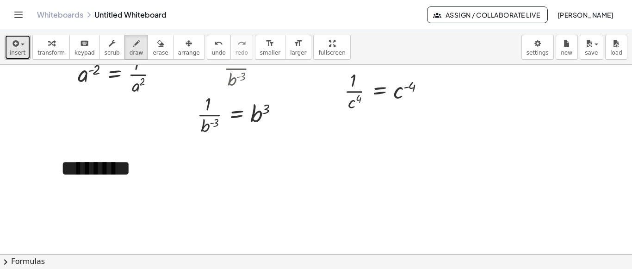
click at [23, 47] on button "insert" at bounding box center [18, 47] width 26 height 25
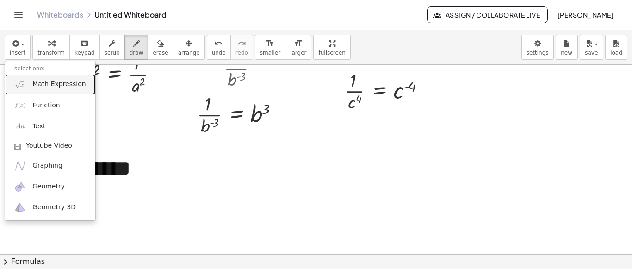
click at [38, 86] on span "Math Expression" at bounding box center [58, 84] width 53 height 9
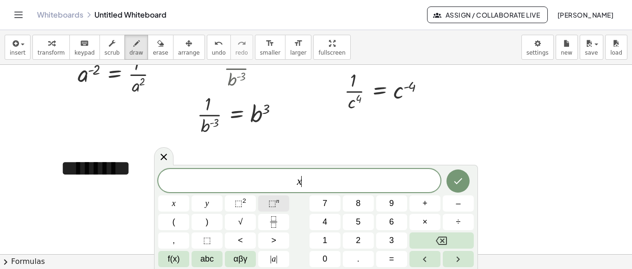
click at [279, 200] on button "⬚ n" at bounding box center [273, 203] width 31 height 16
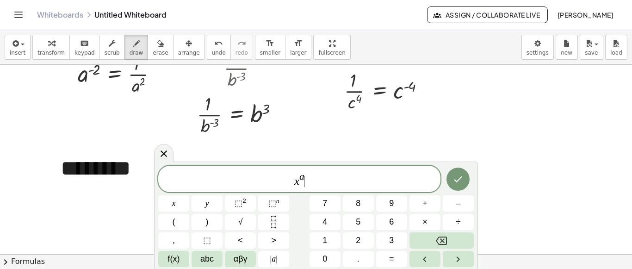
click at [294, 179] on span "x a ​" at bounding box center [299, 179] width 282 height 17
click at [179, 222] on button "(" at bounding box center [173, 222] width 31 height 16
click at [317, 181] on span "( x a ) ​" at bounding box center [299, 178] width 282 height 19
click at [215, 226] on button ")" at bounding box center [207, 222] width 31 height 16
click at [279, 204] on button "⬚ n" at bounding box center [273, 203] width 31 height 16
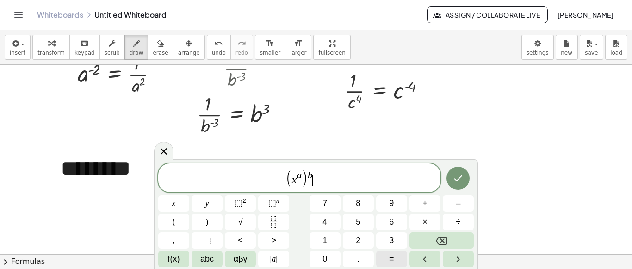
click at [397, 256] on button "=" at bounding box center [391, 259] width 31 height 16
click at [272, 198] on span "⬚ n" at bounding box center [273, 203] width 11 height 12
click at [170, 224] on button "(" at bounding box center [173, 222] width 31 height 16
click at [340, 183] on span "( x a ) b = x ( a · b ) ​" at bounding box center [299, 178] width 282 height 20
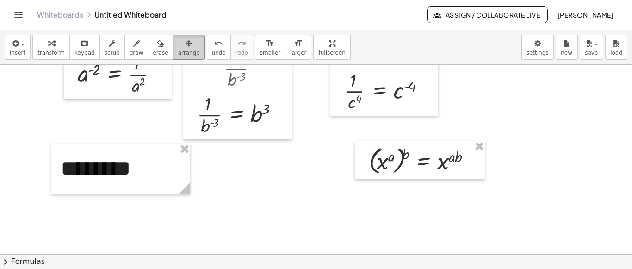
click at [186, 45] on icon "button" at bounding box center [189, 43] width 6 height 11
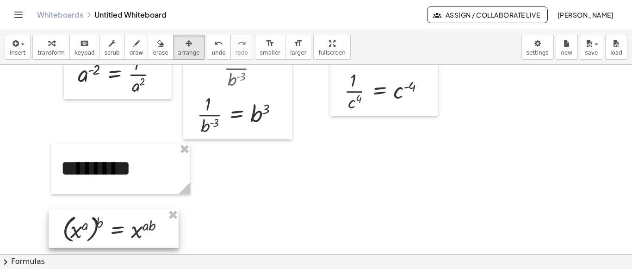
drag, startPoint x: 409, startPoint y: 168, endPoint x: 105, endPoint y: 233, distance: 310.9
click at [105, 233] on div at bounding box center [114, 228] width 130 height 38
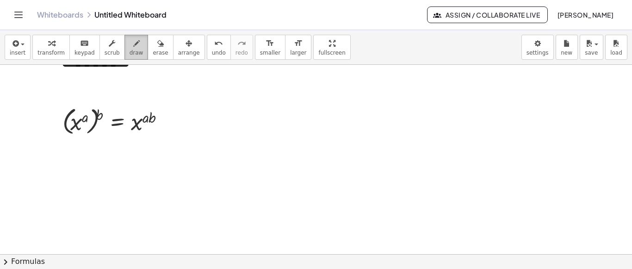
click at [130, 53] on span "draw" at bounding box center [137, 52] width 14 height 6
click at [20, 46] on div "button" at bounding box center [18, 42] width 16 height 11
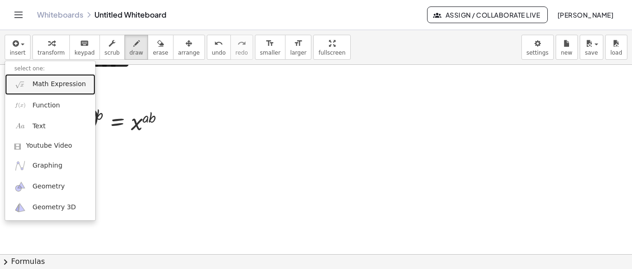
click at [38, 87] on span "Math Expression" at bounding box center [58, 84] width 53 height 9
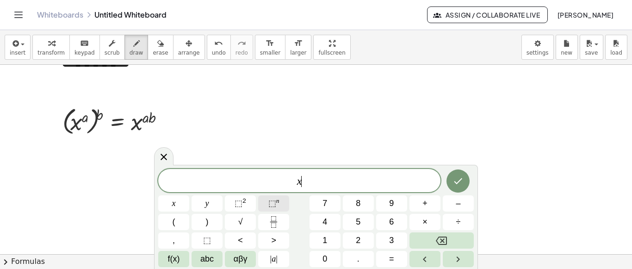
click at [274, 207] on span "⬚" at bounding box center [272, 202] width 8 height 9
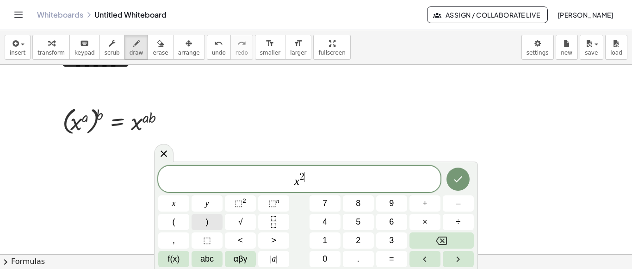
click at [210, 223] on button ")" at bounding box center [207, 222] width 31 height 16
click at [289, 179] on span "x 2 ​" at bounding box center [299, 179] width 282 height 17
click at [180, 223] on button "(" at bounding box center [173, 222] width 31 height 16
click at [317, 181] on span "( x 2 ) ​" at bounding box center [299, 178] width 282 height 19
click at [217, 221] on button ")" at bounding box center [207, 222] width 31 height 16
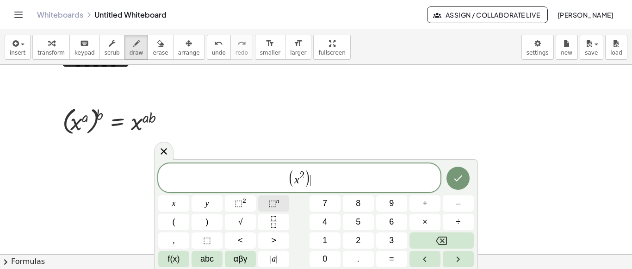
click at [271, 206] on span "⬚" at bounding box center [272, 202] width 8 height 9
click at [396, 260] on button "=" at bounding box center [391, 259] width 31 height 16
click at [273, 200] on span "⬚" at bounding box center [272, 202] width 8 height 9
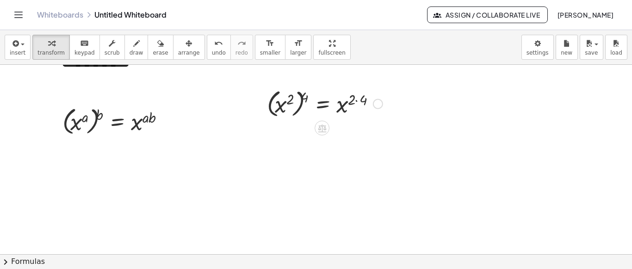
click at [340, 105] on div at bounding box center [324, 103] width 125 height 34
click at [375, 106] on div at bounding box center [378, 104] width 10 height 10
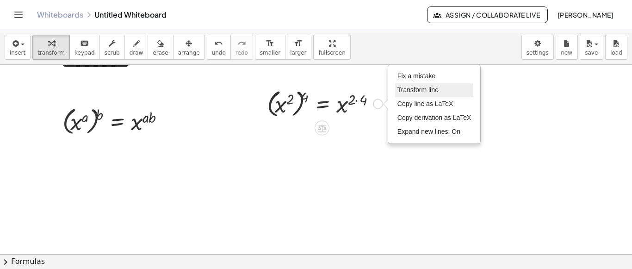
click at [416, 91] on span "Transform line" at bounding box center [417, 89] width 41 height 7
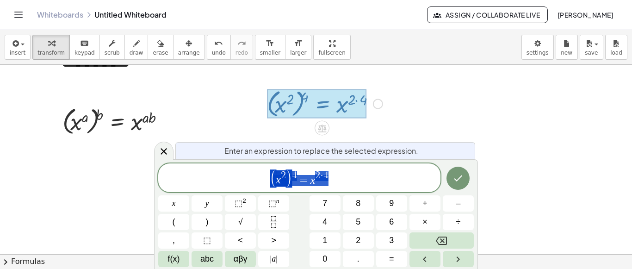
click at [351, 192] on div "( x 2 ) 4 = x 2 · 4 x y ⬚ 2 ⬚ n 7 8 9 + – ( ) √ 4 5 6 × ÷ , ⬚ < > 1 2 3 f(x) ab…" at bounding box center [315, 215] width 315 height 104
click at [350, 184] on span "( x 2 ) 4 = x 2 · 4" at bounding box center [299, 178] width 282 height 19
click at [393, 265] on span "=" at bounding box center [391, 259] width 5 height 12
click at [270, 204] on span "⬚" at bounding box center [272, 202] width 8 height 9
click at [464, 184] on button "Done" at bounding box center [457, 178] width 23 height 23
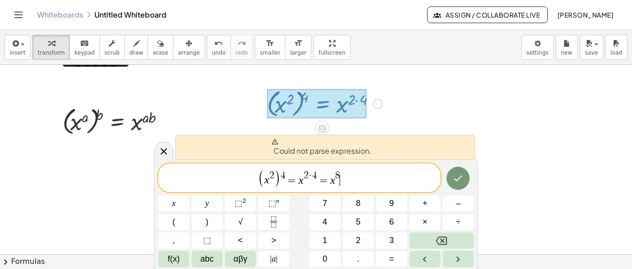
click at [407, 182] on span "( x 2 ) 4 = x 2 · 4 = x 8 ​" at bounding box center [299, 178] width 282 height 19
click at [327, 179] on span "=" at bounding box center [323, 180] width 13 height 11
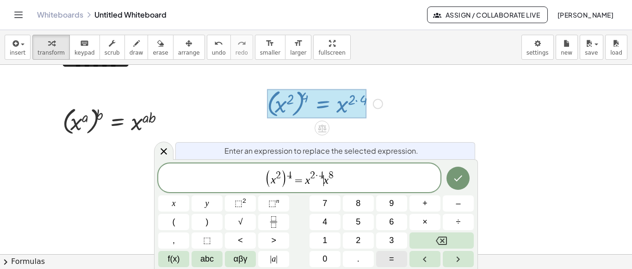
click at [391, 263] on span "=" at bounding box center [391, 259] width 5 height 12
click at [462, 178] on icon "Done" at bounding box center [457, 178] width 11 height 11
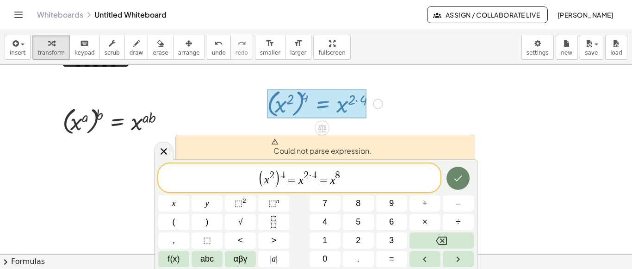
click at [462, 178] on icon "Done" at bounding box center [457, 178] width 11 height 11
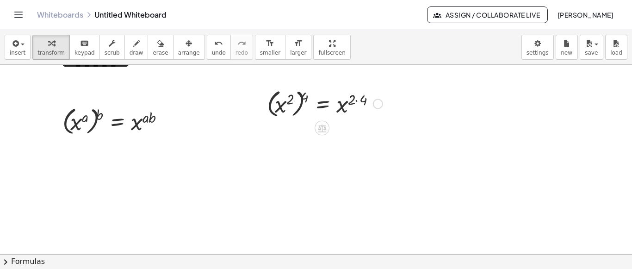
click at [321, 117] on div at bounding box center [324, 103] width 125 height 34
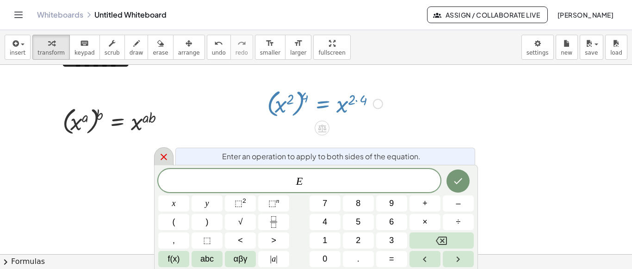
click at [161, 157] on icon at bounding box center [163, 156] width 11 height 11
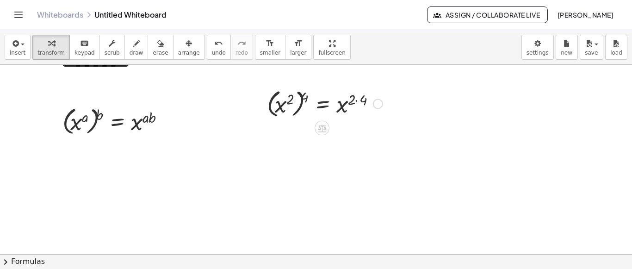
click at [376, 103] on div at bounding box center [378, 104] width 10 height 10
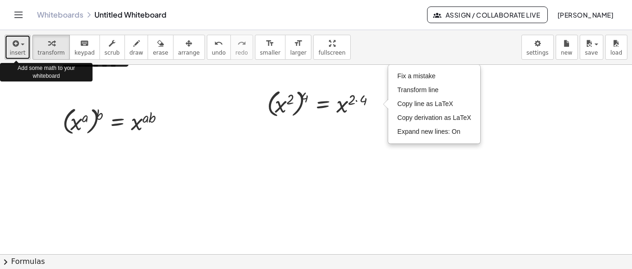
click at [15, 45] on icon "button" at bounding box center [15, 43] width 8 height 11
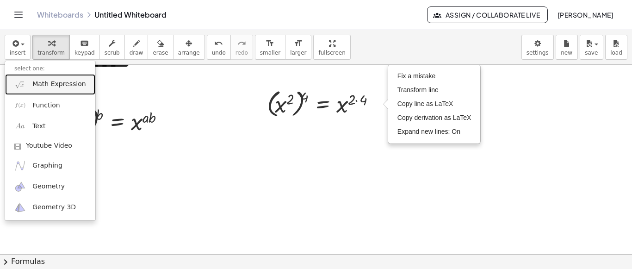
click at [40, 83] on span "Math Expression" at bounding box center [58, 84] width 53 height 9
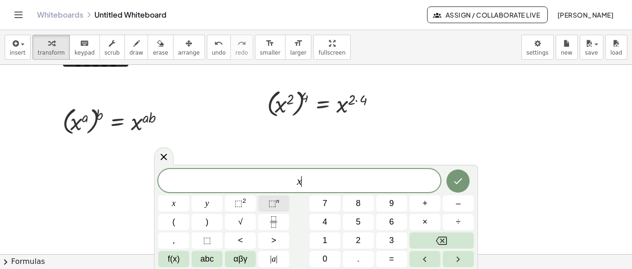
click at [275, 203] on span "⬚" at bounding box center [272, 202] width 8 height 9
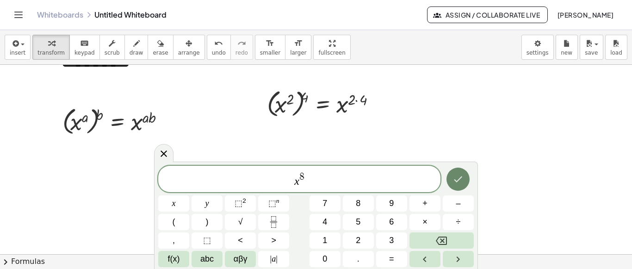
click at [458, 184] on icon "Done" at bounding box center [457, 178] width 11 height 11
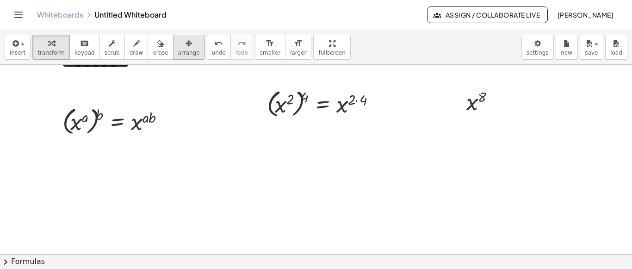
click at [178, 52] on span "arrange" at bounding box center [189, 52] width 22 height 6
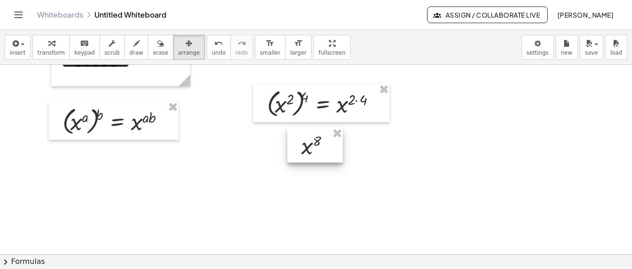
drag, startPoint x: 474, startPoint y: 106, endPoint x: 317, endPoint y: 148, distance: 162.3
click at [317, 148] on div at bounding box center [315, 145] width 56 height 35
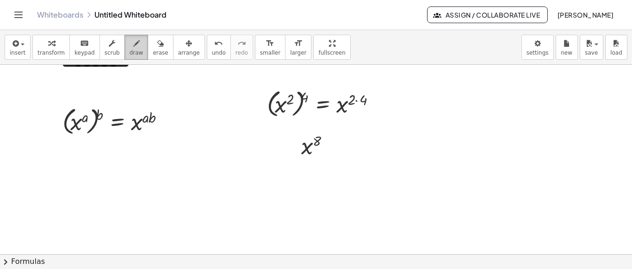
click at [130, 45] on div "button" at bounding box center [137, 42] width 14 height 11
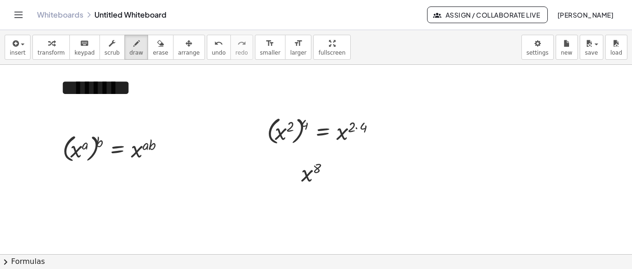
scroll to position [490, 0]
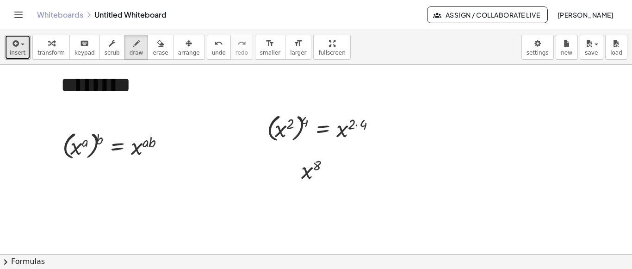
click at [17, 49] on span "insert" at bounding box center [18, 52] width 16 height 6
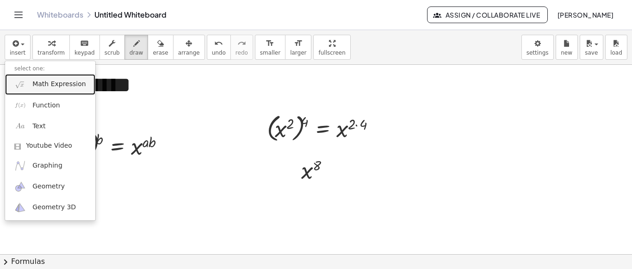
click at [53, 82] on span "Math Expression" at bounding box center [58, 84] width 53 height 9
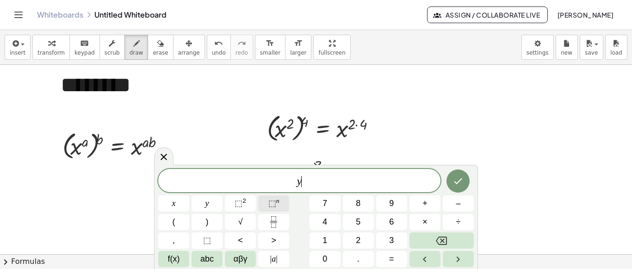
click at [283, 199] on button "⬚ n" at bounding box center [273, 203] width 31 height 16
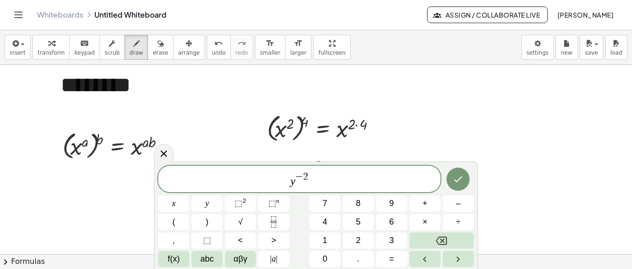
click at [287, 183] on span "y − 2 ​" at bounding box center [299, 179] width 282 height 17
click at [183, 222] on button "(" at bounding box center [173, 222] width 31 height 16
click at [326, 176] on span "( y − 2 ) ​" at bounding box center [299, 178] width 282 height 19
click at [203, 225] on button ")" at bounding box center [207, 222] width 31 height 16
click at [277, 201] on sup "n" at bounding box center [277, 200] width 3 height 7
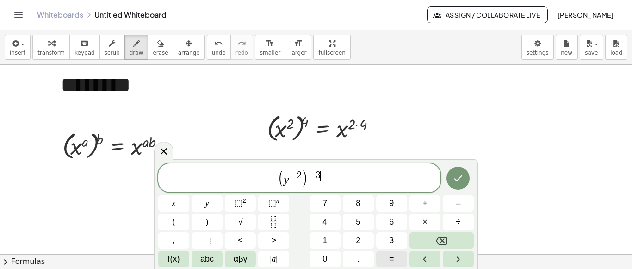
click at [398, 257] on button "=" at bounding box center [391, 259] width 31 height 16
click at [400, 260] on button "=" at bounding box center [391, 259] width 31 height 16
click at [273, 206] on span "⬚" at bounding box center [272, 202] width 8 height 9
click at [181, 225] on button "(" at bounding box center [173, 222] width 31 height 16
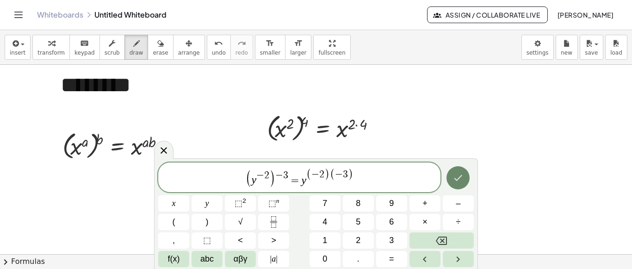
click at [465, 173] on button "Done" at bounding box center [457, 177] width 23 height 23
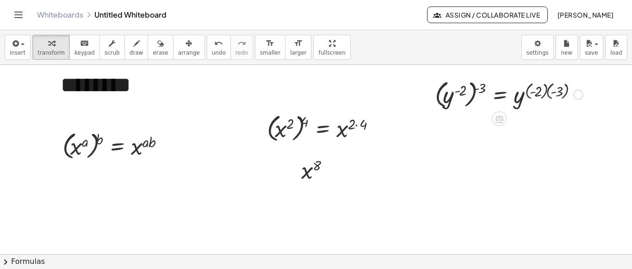
click at [507, 94] on div at bounding box center [508, 94] width 157 height 34
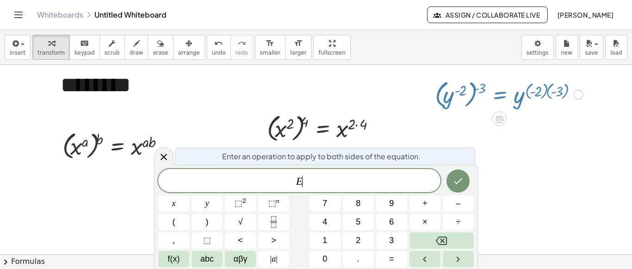
click at [365, 180] on span "E ​" at bounding box center [299, 181] width 282 height 13
click at [285, 199] on button "⬚ n" at bounding box center [273, 203] width 31 height 16
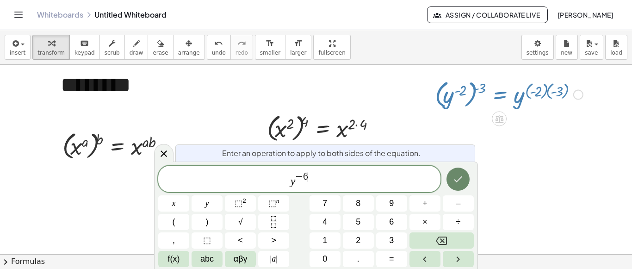
click at [455, 183] on icon "Done" at bounding box center [457, 178] width 11 height 11
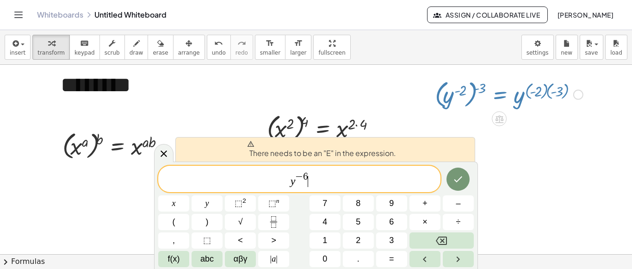
click at [372, 188] on div "y − 6 ​" at bounding box center [299, 179] width 282 height 26
click at [286, 183] on span "​ y − 6" at bounding box center [299, 179] width 282 height 17
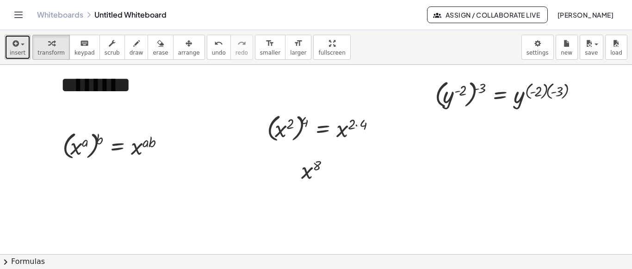
click at [25, 51] on button "insert" at bounding box center [18, 47] width 26 height 25
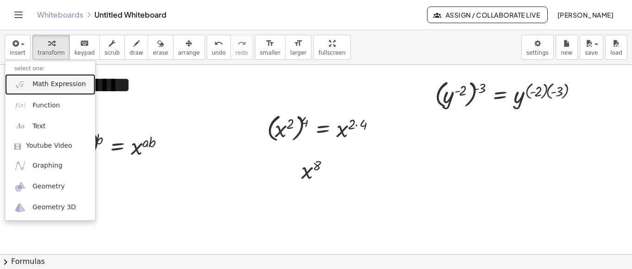
click at [67, 82] on span "Math Expression" at bounding box center [58, 84] width 53 height 9
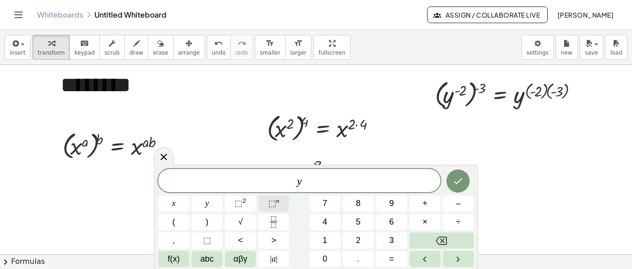
click at [274, 198] on span "⬚ n" at bounding box center [273, 203] width 11 height 12
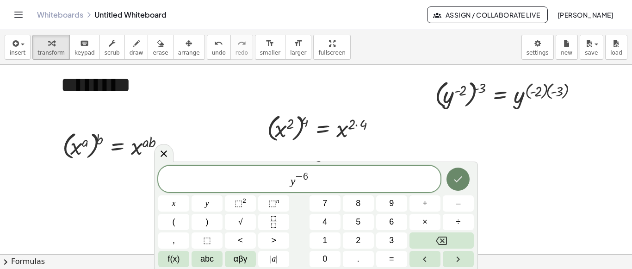
click at [457, 185] on button "Done" at bounding box center [457, 178] width 23 height 23
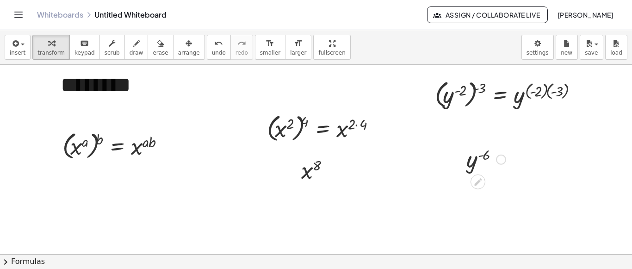
click at [500, 161] on div at bounding box center [501, 159] width 10 height 10
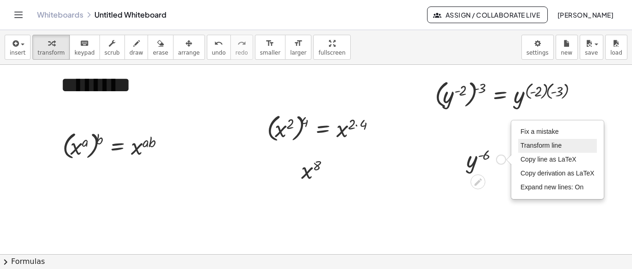
click at [520, 148] on li "Transform line" at bounding box center [557, 146] width 79 height 14
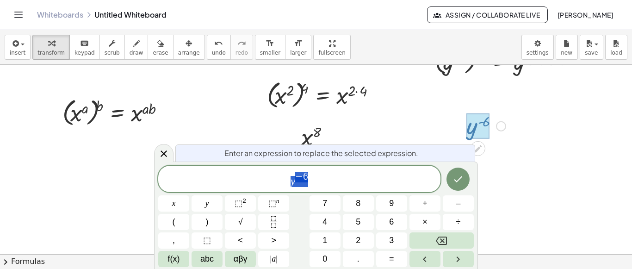
scroll to position [524, 0]
click at [459, 182] on icon "Done" at bounding box center [457, 178] width 11 height 11
click at [459, 183] on icon "Done" at bounding box center [457, 178] width 11 height 11
click at [458, 180] on icon "Done" at bounding box center [457, 178] width 11 height 11
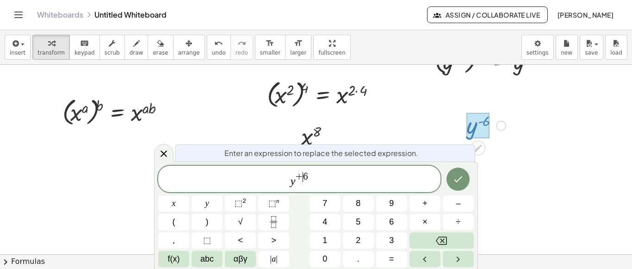
click at [391, 262] on button "chevron_right Formulas" at bounding box center [316, 261] width 632 height 15
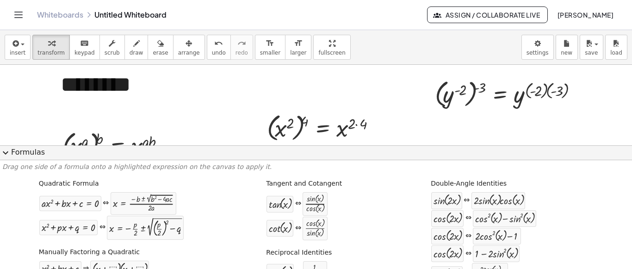
scroll to position [490, 0]
click at [4, 151] on span "expand_more" at bounding box center [5, 152] width 11 height 11
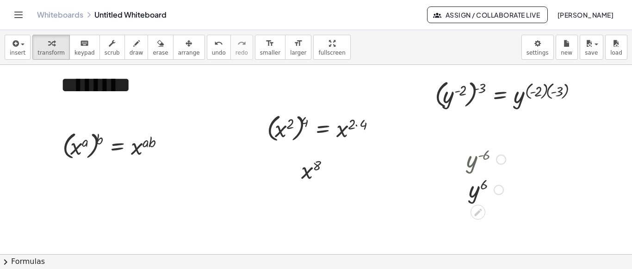
click at [499, 155] on div at bounding box center [501, 159] width 10 height 10
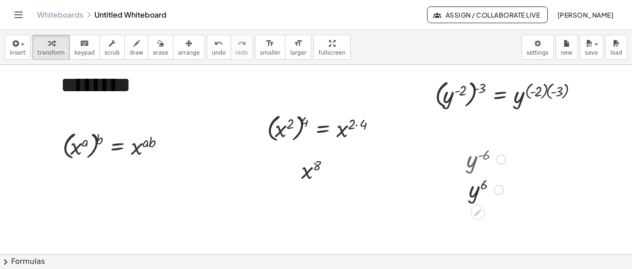
click at [505, 156] on div "Go back to this line Copy line as LaTeX Copy derivation as LaTeX" at bounding box center [501, 159] width 10 height 10
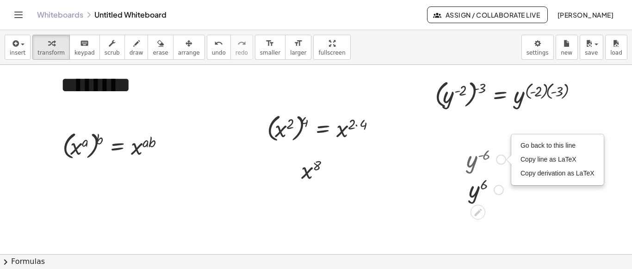
click at [492, 158] on div at bounding box center [486, 158] width 49 height 31
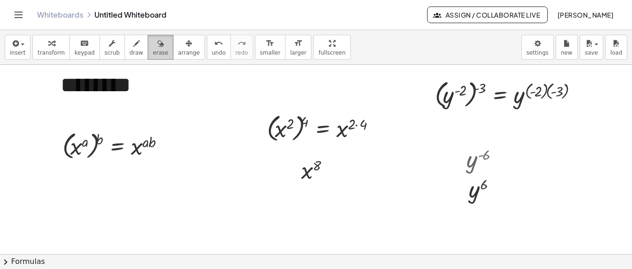
click at [157, 40] on icon "button" at bounding box center [160, 43] width 6 height 11
drag, startPoint x: 461, startPoint y: 158, endPoint x: 484, endPoint y: 155, distance: 23.0
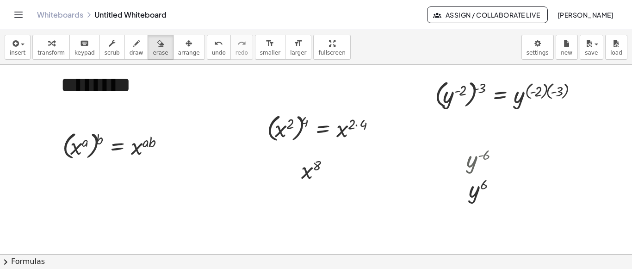
drag, startPoint x: 476, startPoint y: 152, endPoint x: 466, endPoint y: 142, distance: 13.8
click at [51, 49] on span "transform" at bounding box center [50, 52] width 27 height 6
click at [475, 157] on div at bounding box center [486, 158] width 49 height 31
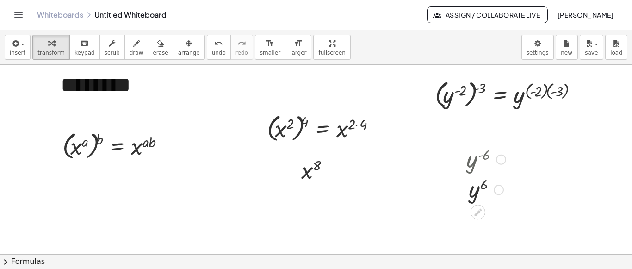
click at [506, 160] on div "Go back to this line Copy line as LaTeX Copy derivation as LaTeX" at bounding box center [501, 159] width 10 height 10
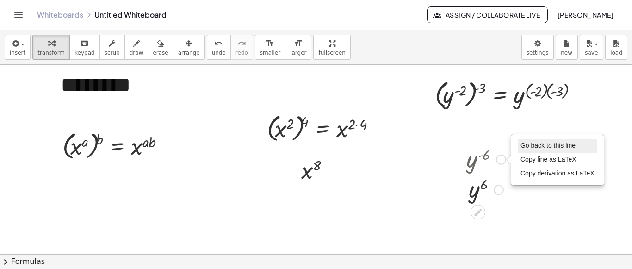
click at [534, 147] on span "Go back to this line" at bounding box center [547, 145] width 55 height 7
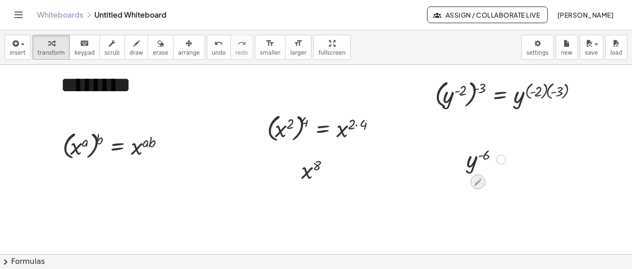
click at [481, 179] on icon at bounding box center [477, 181] width 7 height 7
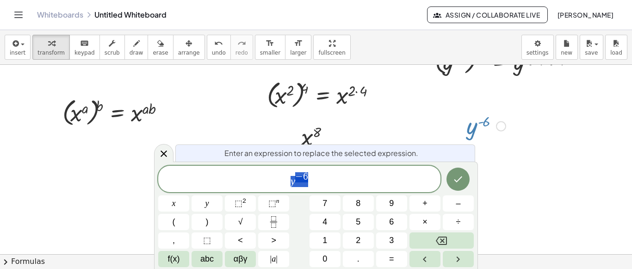
scroll to position [524, 0]
click at [463, 177] on icon "Done" at bounding box center [457, 178] width 11 height 11
click at [458, 179] on icon "Done" at bounding box center [457, 178] width 11 height 11
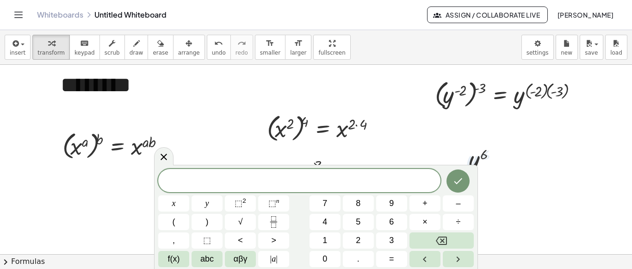
scroll to position [490, 0]
click at [162, 158] on icon at bounding box center [163, 156] width 11 height 11
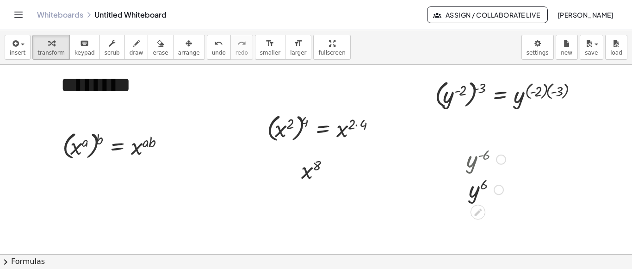
click at [500, 204] on div "y ( - 6 ) y 6 Go back to this line Copy line as LaTeX Copy derivation as LaTeX" at bounding box center [482, 173] width 60 height 65
click at [207, 48] on button "undo undo" at bounding box center [219, 47] width 24 height 25
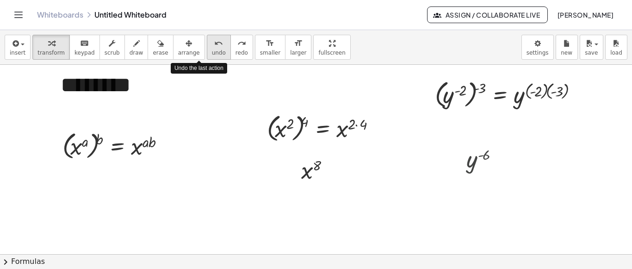
click at [207, 48] on button "undo undo" at bounding box center [219, 47] width 24 height 25
click at [214, 47] on icon "undo" at bounding box center [218, 43] width 9 height 11
click at [208, 43] on button "undo undo" at bounding box center [219, 47] width 24 height 25
click at [212, 53] on span "undo" at bounding box center [219, 52] width 14 height 6
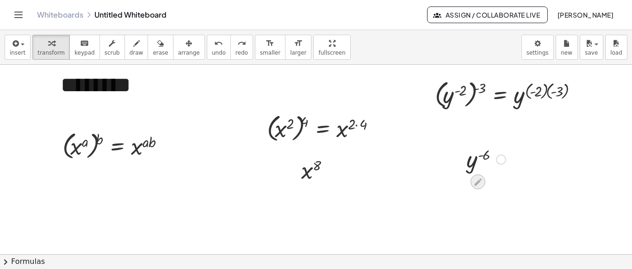
click at [477, 177] on icon at bounding box center [478, 182] width 10 height 10
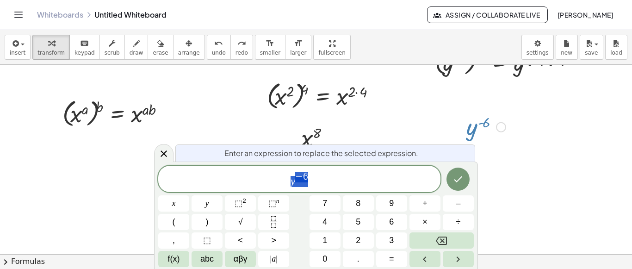
scroll to position [524, 0]
click at [331, 182] on span "y ​ 6" at bounding box center [299, 179] width 282 height 17
click at [189, 195] on div at bounding box center [173, 203] width 31 height 16
click at [460, 184] on icon "Done" at bounding box center [457, 178] width 11 height 11
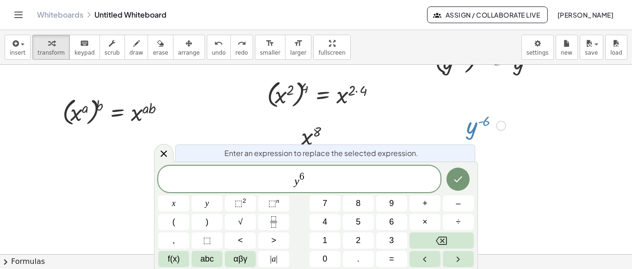
click at [163, 153] on icon at bounding box center [163, 153] width 11 height 11
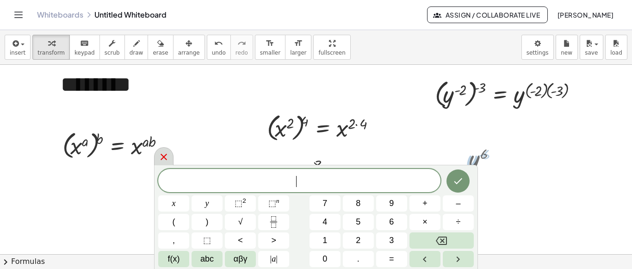
scroll to position [490, 0]
click at [171, 158] on div at bounding box center [163, 156] width 19 height 18
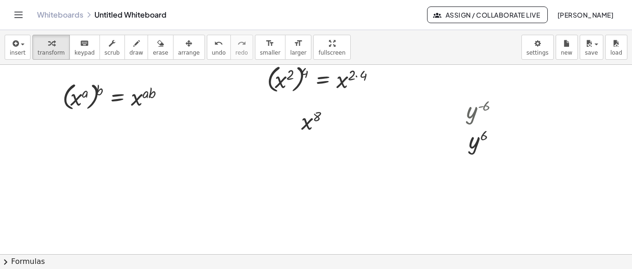
scroll to position [544, 0]
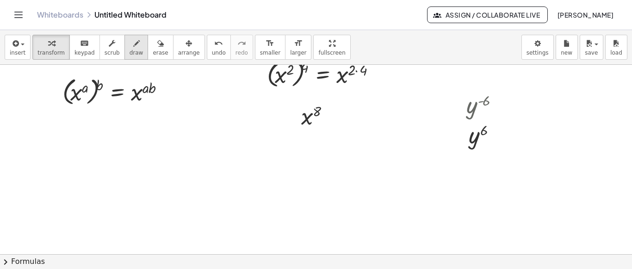
click at [130, 49] on span "draw" at bounding box center [137, 52] width 14 height 6
drag, startPoint x: 527, startPoint y: 99, endPoint x: 510, endPoint y: 108, distance: 19.7
drag, startPoint x: 516, startPoint y: 96, endPoint x: 526, endPoint y: 109, distance: 16.2
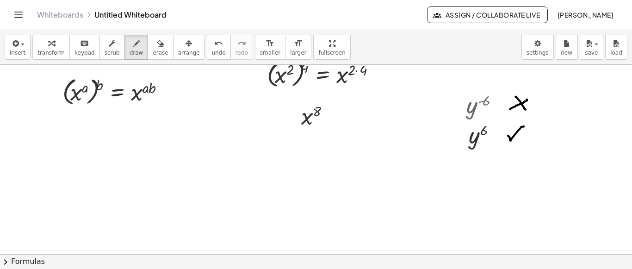
drag, startPoint x: 508, startPoint y: 135, endPoint x: 524, endPoint y: 125, distance: 18.2
click at [27, 46] on button "insert" at bounding box center [18, 47] width 26 height 25
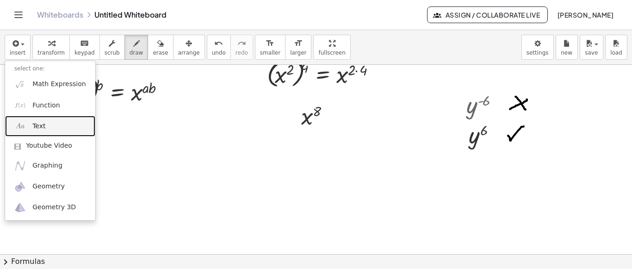
click at [37, 132] on link "Text" at bounding box center [50, 126] width 90 height 21
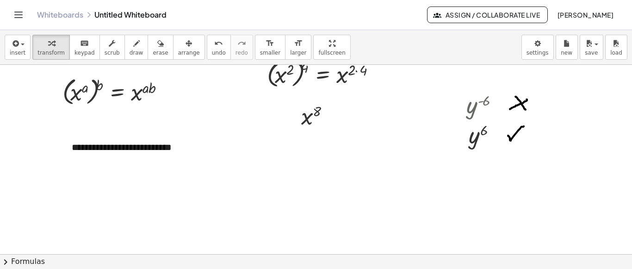
click at [131, 142] on div "**********" at bounding box center [131, 147] width 139 height 32
click at [190, 127] on span "+" at bounding box center [190, 129] width 6 height 7
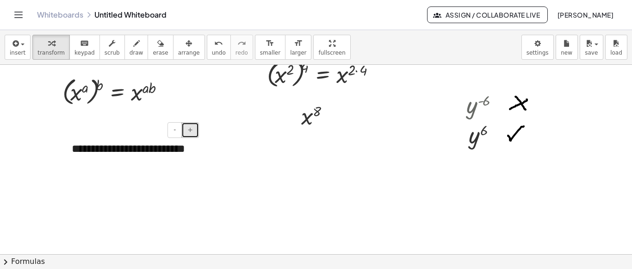
click at [190, 127] on span "+" at bounding box center [190, 129] width 6 height 7
click at [149, 165] on div "**********" at bounding box center [131, 157] width 139 height 53
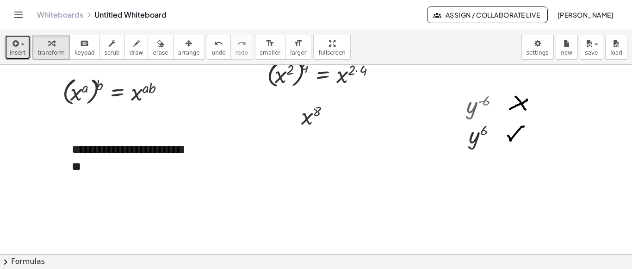
click at [13, 47] on icon "button" at bounding box center [15, 43] width 8 height 11
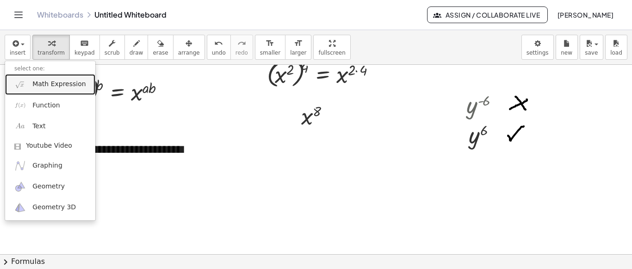
click at [38, 84] on span "Math Expression" at bounding box center [58, 84] width 53 height 9
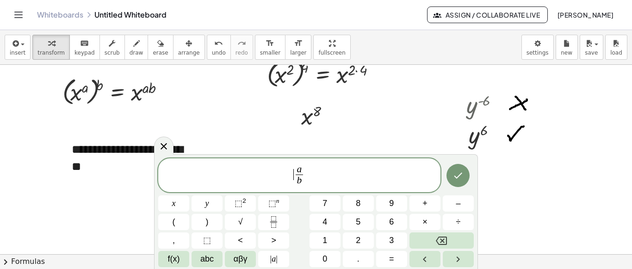
click at [290, 173] on span "​ a b ​" at bounding box center [299, 176] width 282 height 25
click at [174, 222] on span "(" at bounding box center [174, 222] width 3 height 12
click at [330, 176] on span "( a b ​ ) ​" at bounding box center [299, 174] width 282 height 26
click at [210, 222] on button ")" at bounding box center [207, 222] width 31 height 16
click at [274, 207] on span "⬚" at bounding box center [272, 202] width 8 height 9
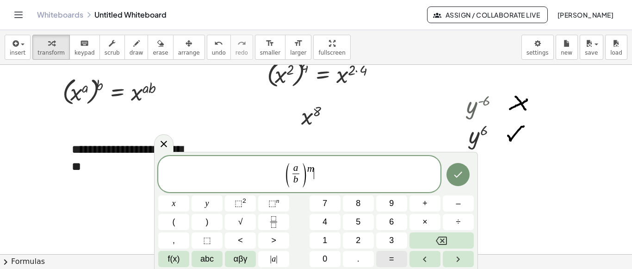
click at [399, 252] on button "=" at bounding box center [391, 259] width 31 height 16
click at [270, 205] on span "⬚" at bounding box center [272, 202] width 8 height 9
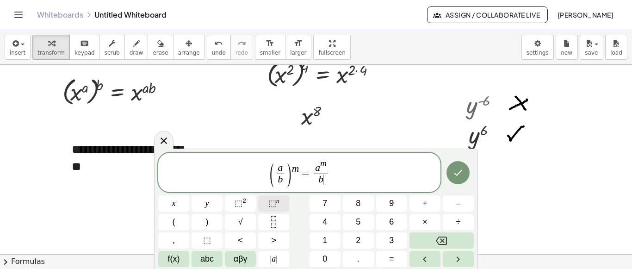
click at [279, 202] on button "⬚ n" at bounding box center [273, 203] width 31 height 16
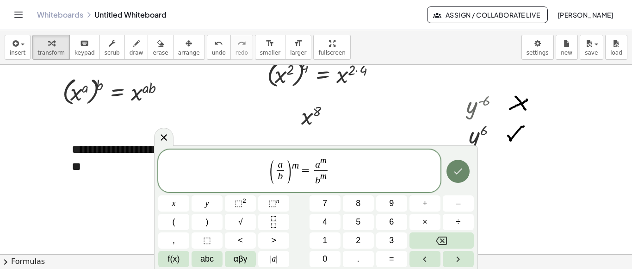
click at [461, 174] on icon "Done" at bounding box center [457, 171] width 11 height 11
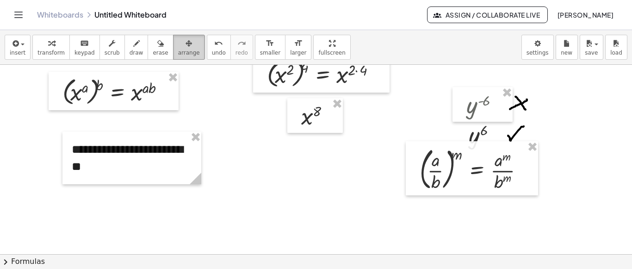
drag, startPoint x: 176, startPoint y: 43, endPoint x: 323, endPoint y: 131, distance: 170.7
click at [178, 43] on div "button" at bounding box center [189, 42] width 22 height 11
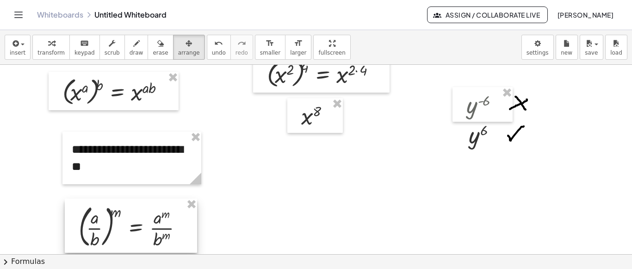
drag, startPoint x: 427, startPoint y: 190, endPoint x: 93, endPoint y: 243, distance: 337.8
click at [93, 243] on div at bounding box center [131, 225] width 132 height 55
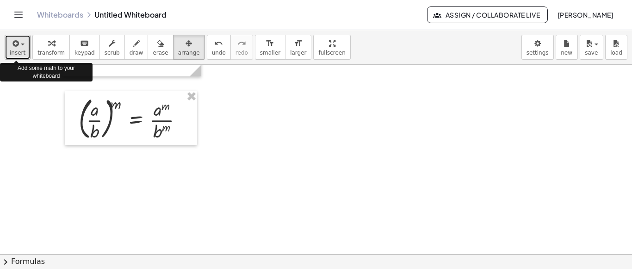
click at [11, 48] on icon "button" at bounding box center [15, 43] width 8 height 11
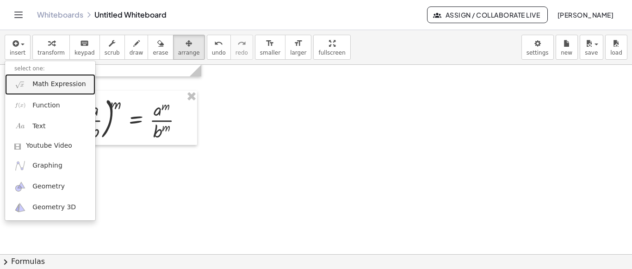
click at [32, 81] on span "Math Expression" at bounding box center [58, 84] width 53 height 9
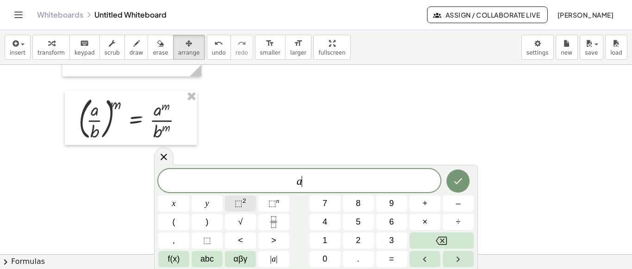
click at [247, 204] on button "⬚ 2" at bounding box center [240, 203] width 31 height 16
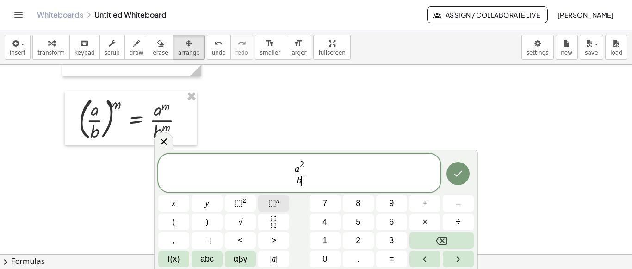
click at [274, 207] on span "⬚" at bounding box center [272, 202] width 8 height 9
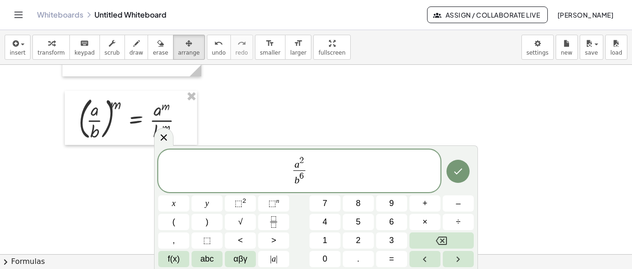
click at [281, 171] on span "a 2 b 6 ​ ​" at bounding box center [299, 171] width 282 height 33
click at [183, 229] on button "(" at bounding box center [173, 222] width 31 height 16
click at [315, 177] on span "( ​ a 2 b 6 ​ )" at bounding box center [299, 170] width 282 height 35
click at [212, 224] on button ")" at bounding box center [207, 222] width 31 height 16
click at [272, 201] on span "⬚" at bounding box center [272, 202] width 8 height 9
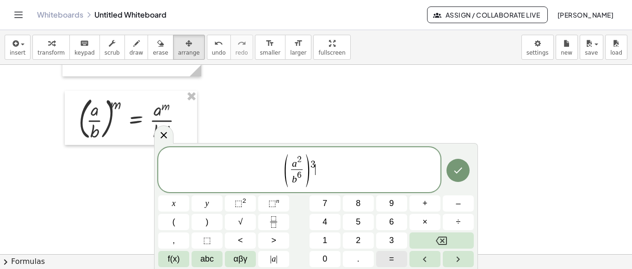
click at [392, 259] on span "=" at bounding box center [391, 259] width 5 height 12
click at [273, 202] on span "⬚" at bounding box center [272, 202] width 8 height 9
click at [187, 225] on button "(" at bounding box center [173, 222] width 31 height 16
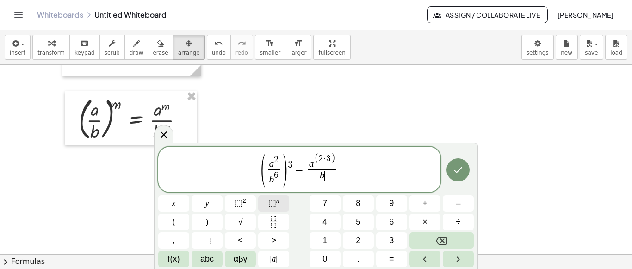
click at [272, 210] on button "⬚ n" at bounding box center [273, 203] width 31 height 16
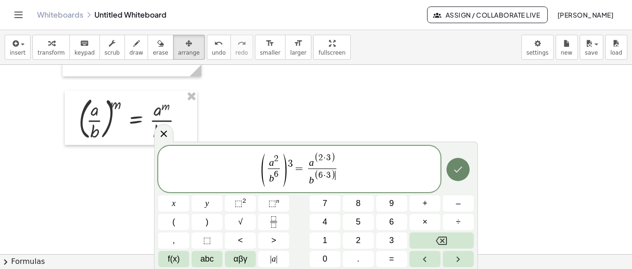
click at [461, 167] on icon "Done" at bounding box center [457, 169] width 11 height 11
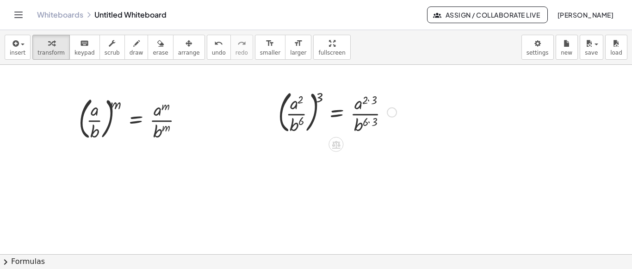
click at [336, 112] on div "( · a 2 · b 6 ) 3 = · a ( · 2 · 3 ) · b ( · 6 · 3 )" at bounding box center [336, 112] width 0 height 0
click at [392, 114] on div "Fix a mistake Transform line Copy line as LaTeX Copy derivation as LaTeX Expand…" at bounding box center [392, 112] width 10 height 10
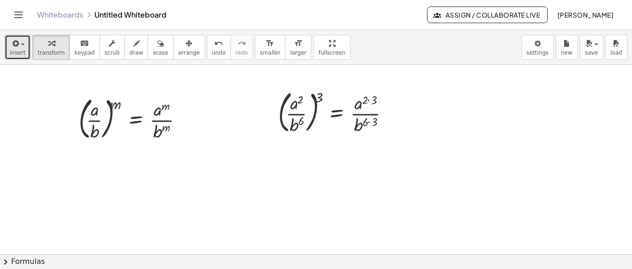
click at [18, 50] on span "insert" at bounding box center [18, 52] width 16 height 6
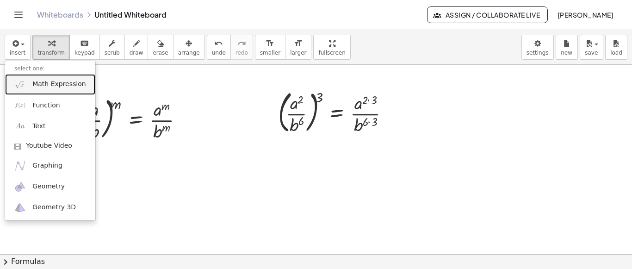
click at [41, 90] on link "Math Expression" at bounding box center [50, 84] width 90 height 21
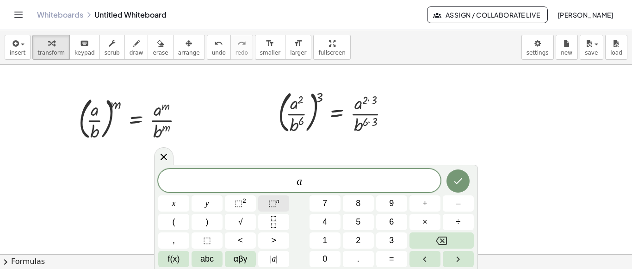
click at [268, 205] on button "⬚ n" at bounding box center [273, 203] width 31 height 16
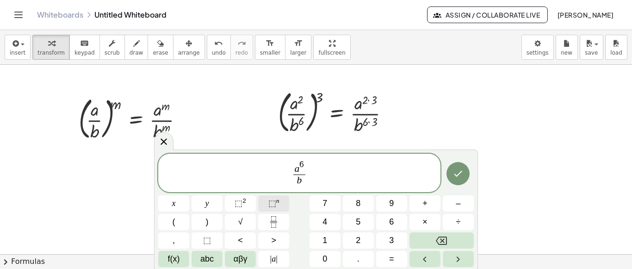
click at [268, 205] on button "⬚ n" at bounding box center [273, 203] width 31 height 16
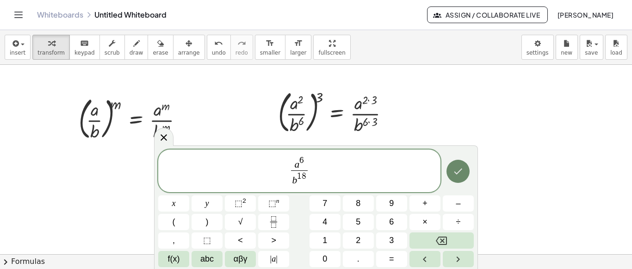
click at [468, 171] on button "Done" at bounding box center [457, 171] width 23 height 23
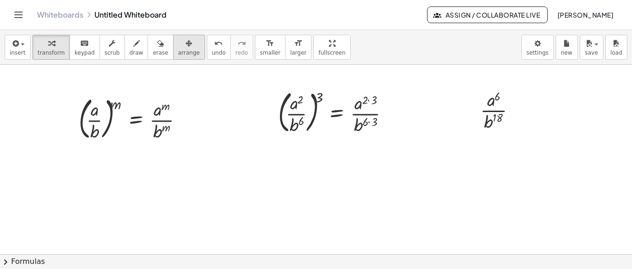
click at [173, 47] on button "arrange" at bounding box center [189, 47] width 32 height 25
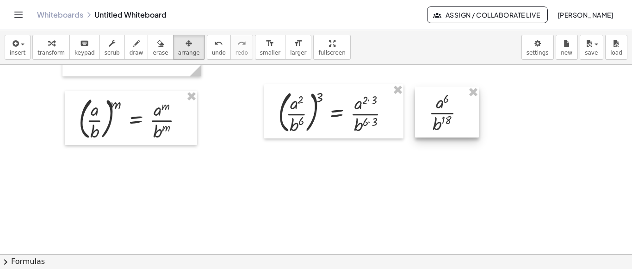
drag, startPoint x: 494, startPoint y: 114, endPoint x: 443, endPoint y: 117, distance: 51.4
click at [443, 117] on div at bounding box center [447, 112] width 64 height 51
click at [23, 46] on button "insert" at bounding box center [18, 47] width 26 height 25
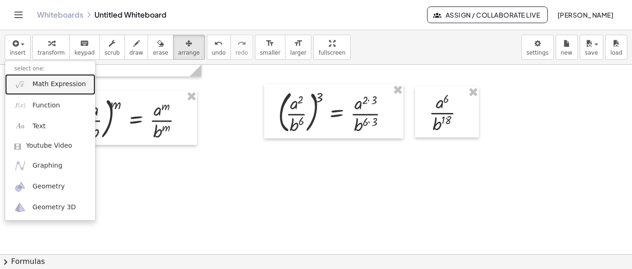
click at [49, 92] on link "Math Expression" at bounding box center [50, 84] width 90 height 21
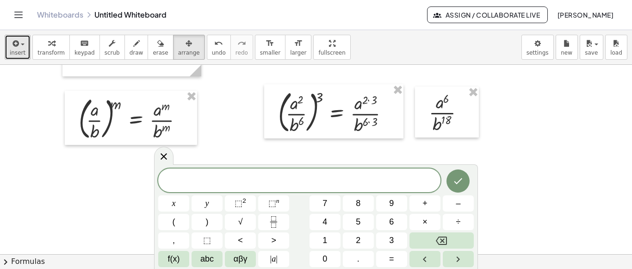
click at [21, 44] on span "button" at bounding box center [23, 44] width 4 height 2
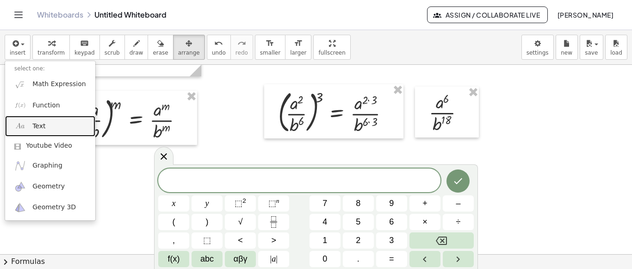
click at [41, 126] on span "Text" at bounding box center [38, 126] width 13 height 9
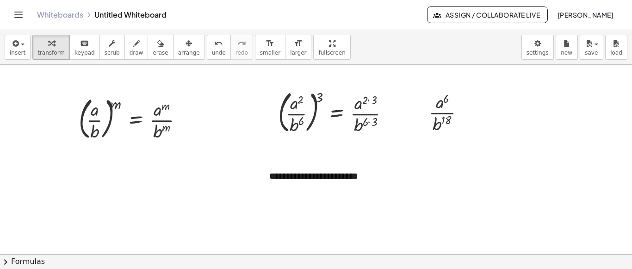
click at [303, 173] on div "**********" at bounding box center [329, 176] width 139 height 32
click at [179, 50] on span "arrange" at bounding box center [189, 52] width 22 height 6
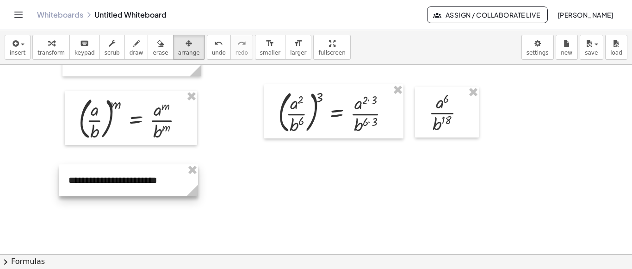
drag, startPoint x: 220, startPoint y: 187, endPoint x: 128, endPoint y: 192, distance: 92.2
click at [128, 192] on div at bounding box center [128, 180] width 139 height 32
click at [20, 47] on div "button" at bounding box center [18, 42] width 16 height 11
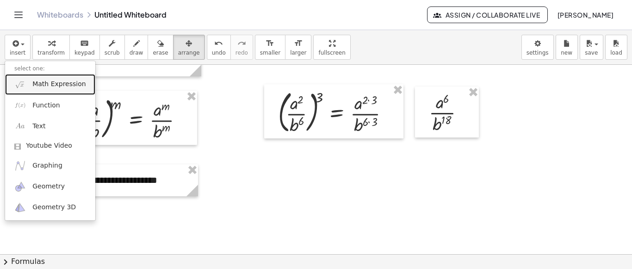
click at [41, 86] on span "Math Expression" at bounding box center [58, 84] width 53 height 9
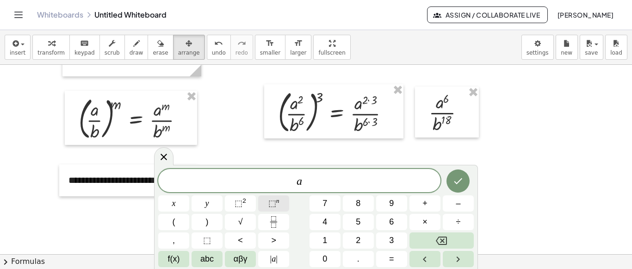
click at [271, 204] on span "⬚" at bounding box center [272, 202] width 8 height 9
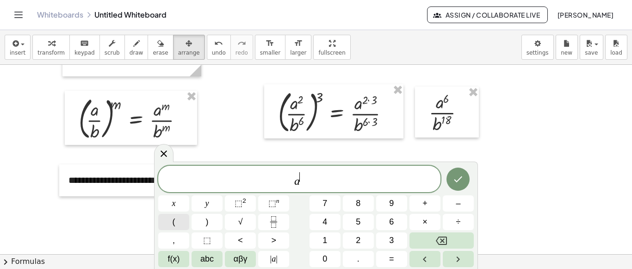
click at [185, 219] on button "(" at bounding box center [173, 222] width 31 height 16
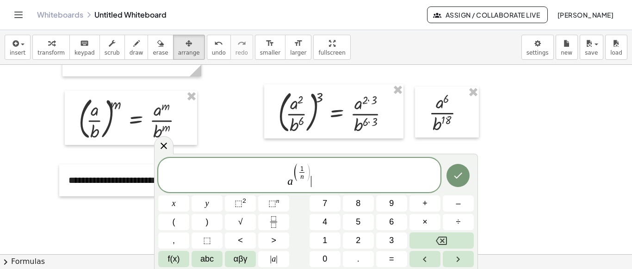
click at [328, 170] on span "a ( 1 n ​ ) ​" at bounding box center [299, 175] width 282 height 25
click at [381, 260] on button "=" at bounding box center [391, 259] width 31 height 16
click at [251, 221] on button "√" at bounding box center [240, 222] width 31 height 16
click at [281, 260] on button "| a |" at bounding box center [273, 259] width 31 height 16
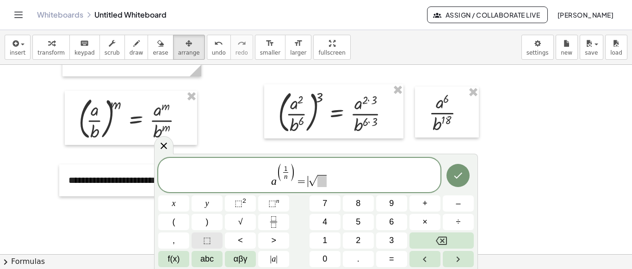
click at [204, 238] on span "⬚" at bounding box center [207, 240] width 8 height 12
click at [206, 239] on span "⬚" at bounding box center [207, 240] width 8 height 12
click at [326, 179] on span "​" at bounding box center [324, 181] width 9 height 12
click at [459, 183] on button "Done" at bounding box center [457, 175] width 23 height 23
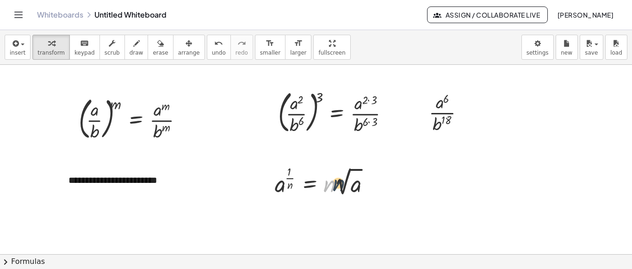
drag, startPoint x: 334, startPoint y: 176, endPoint x: 343, endPoint y: 177, distance: 9.7
click at [343, 177] on div at bounding box center [325, 180] width 111 height 36
drag, startPoint x: 334, startPoint y: 182, endPoint x: 343, endPoint y: 167, distance: 17.5
click at [343, 167] on div at bounding box center [325, 180] width 111 height 36
click at [178, 46] on div "button" at bounding box center [189, 42] width 22 height 11
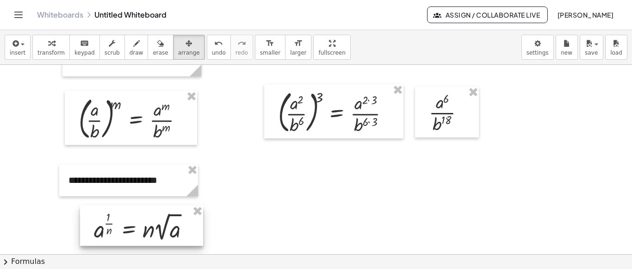
drag, startPoint x: 294, startPoint y: 180, endPoint x: 122, endPoint y: 218, distance: 176.8
click at [115, 222] on div at bounding box center [141, 225] width 123 height 41
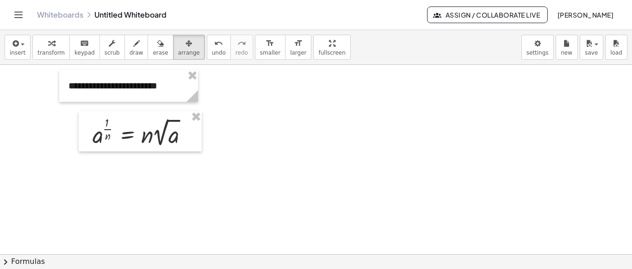
scroll to position [760, 0]
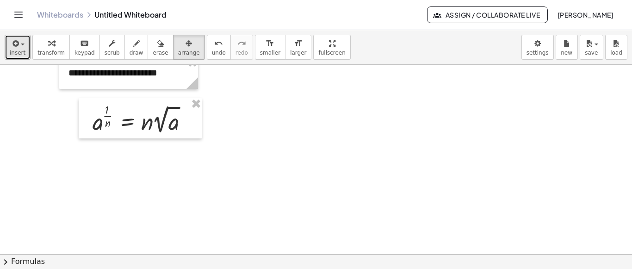
click at [22, 51] on span "insert" at bounding box center [18, 52] width 16 height 6
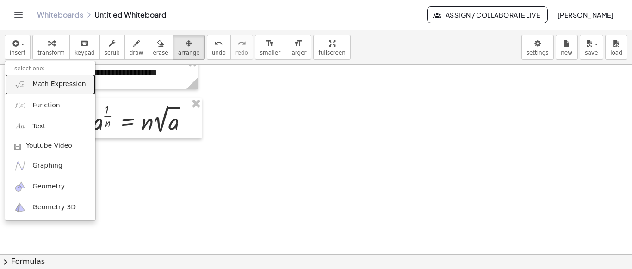
click at [42, 80] on span "Math Expression" at bounding box center [58, 84] width 53 height 9
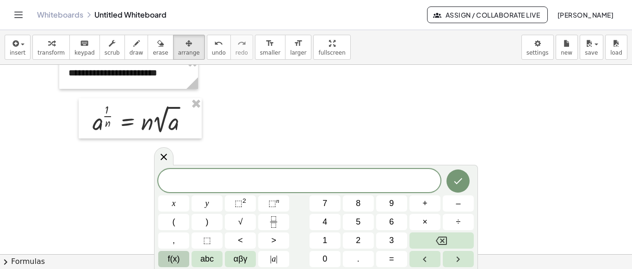
click at [176, 263] on span "f(x)" at bounding box center [174, 259] width 12 height 12
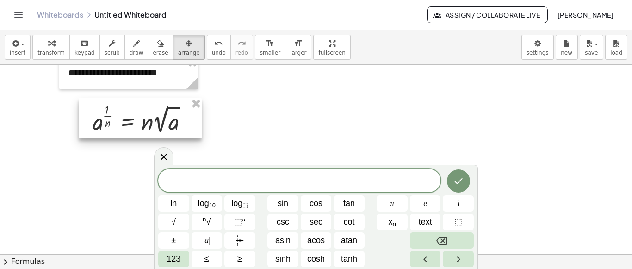
click at [161, 114] on div at bounding box center [140, 118] width 123 height 41
click at [157, 159] on div at bounding box center [163, 156] width 19 height 18
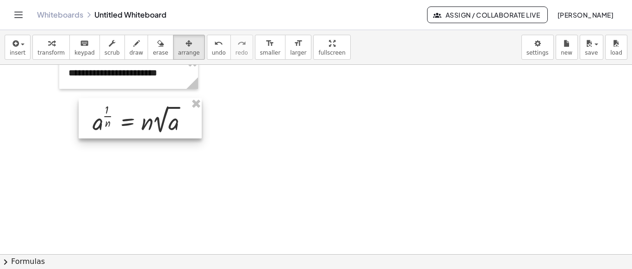
click at [160, 112] on div at bounding box center [140, 118] width 123 height 41
click at [161, 117] on div at bounding box center [140, 119] width 123 height 41
drag, startPoint x: 162, startPoint y: 117, endPoint x: 136, endPoint y: 114, distance: 26.1
click at [137, 114] on div at bounding box center [140, 119] width 123 height 41
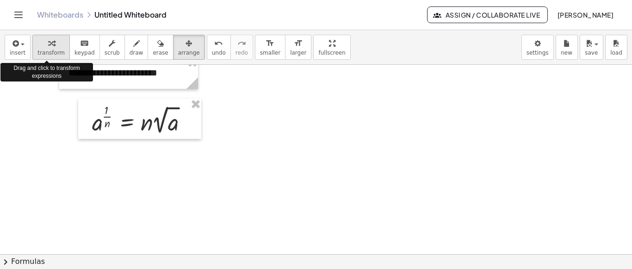
click at [39, 49] on span "transform" at bounding box center [50, 52] width 27 height 6
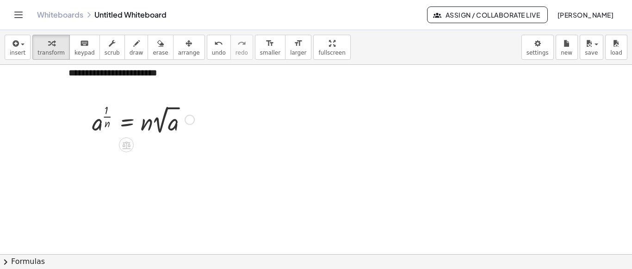
click at [135, 124] on div at bounding box center [142, 119] width 111 height 36
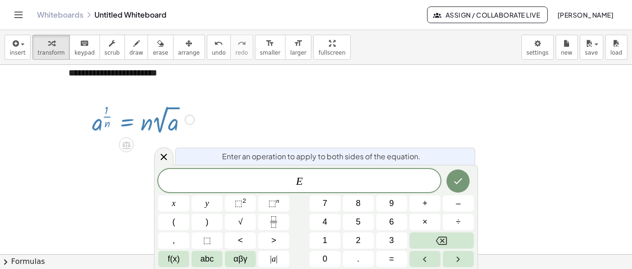
click at [195, 119] on div at bounding box center [142, 119] width 111 height 36
click at [188, 119] on div at bounding box center [190, 119] width 10 height 10
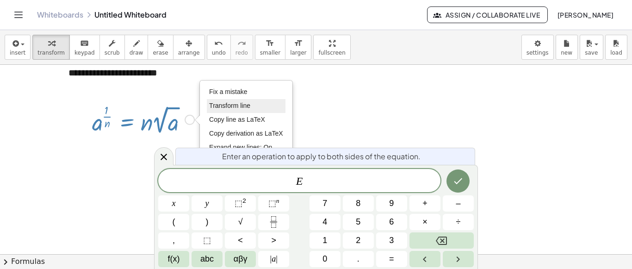
click at [223, 109] on li "Transform line" at bounding box center [246, 106] width 79 height 14
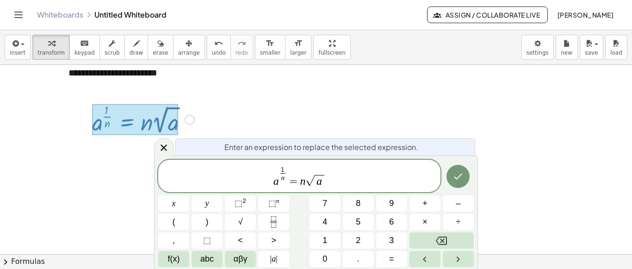
click at [314, 184] on span "√" at bounding box center [309, 180] width 9 height 11
click at [176, 259] on span "f(x)" at bounding box center [174, 259] width 12 height 12
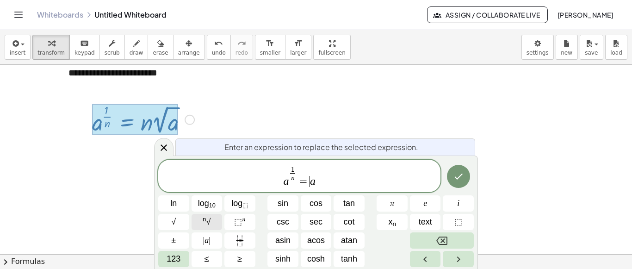
click at [214, 223] on button "n √" at bounding box center [207, 222] width 31 height 16
click at [324, 181] on var "a" at bounding box center [323, 181] width 6 height 12
click at [462, 172] on icon "Done" at bounding box center [458, 176] width 11 height 11
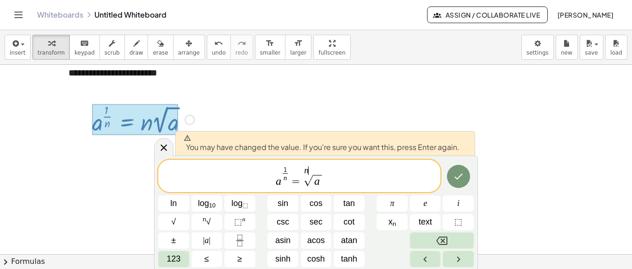
click at [380, 177] on span "a 1 n ​ = n ​ √ a" at bounding box center [299, 176] width 282 height 23
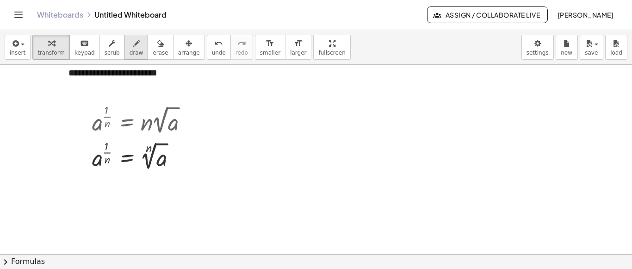
click at [133, 42] on icon "button" at bounding box center [136, 43] width 6 height 11
drag, startPoint x: 193, startPoint y: 152, endPoint x: 215, endPoint y: 145, distance: 22.8
drag, startPoint x: 194, startPoint y: 112, endPoint x: 209, endPoint y: 124, distance: 19.4
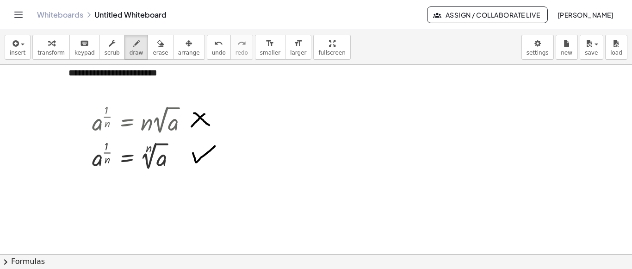
drag, startPoint x: 204, startPoint y: 113, endPoint x: 192, endPoint y: 125, distance: 18.0
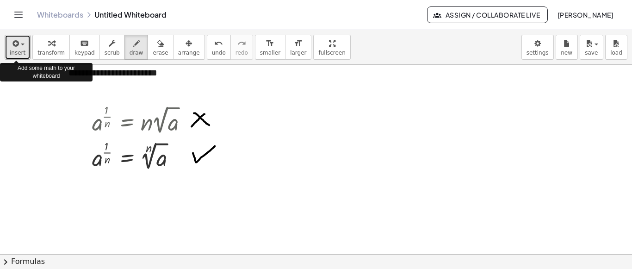
click at [22, 46] on div "button" at bounding box center [18, 42] width 16 height 11
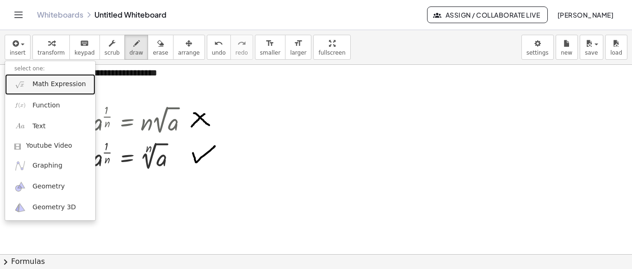
click at [38, 92] on link "Math Expression" at bounding box center [50, 84] width 90 height 21
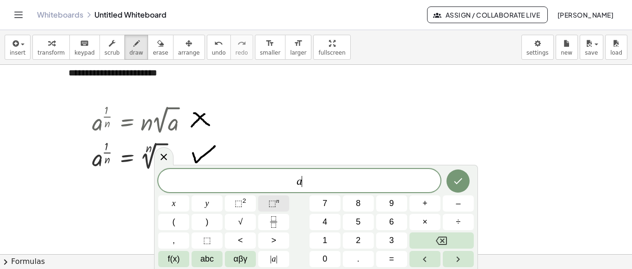
click at [272, 211] on button "⬚ n" at bounding box center [273, 203] width 31 height 16
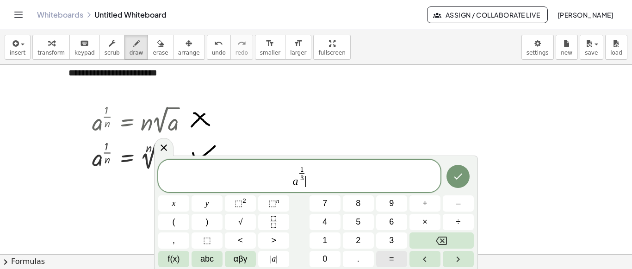
click at [390, 259] on span "=" at bounding box center [391, 259] width 5 height 12
click at [180, 262] on button "f(x)" at bounding box center [173, 259] width 31 height 16
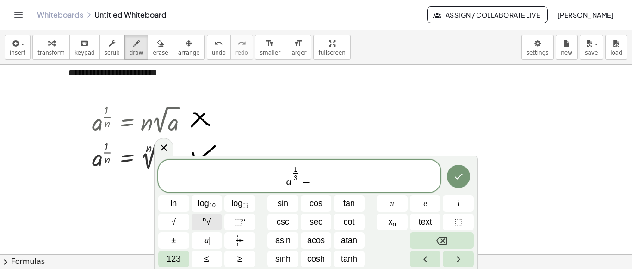
click at [209, 223] on span "n √" at bounding box center [207, 222] width 8 height 12
click at [317, 182] on span "​" at bounding box center [317, 181] width 9 height 12
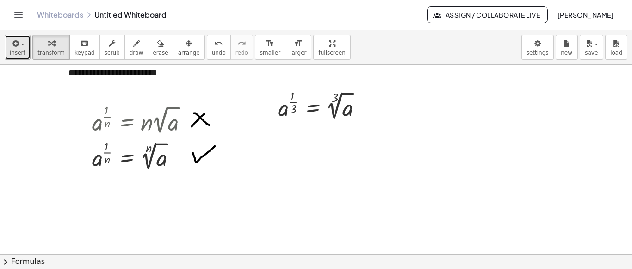
click at [21, 42] on button "insert" at bounding box center [18, 47] width 26 height 25
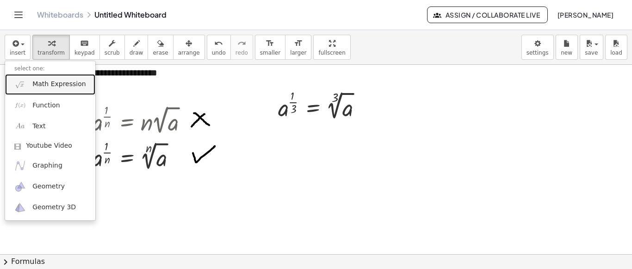
click at [32, 84] on span "Math Expression" at bounding box center [58, 84] width 53 height 9
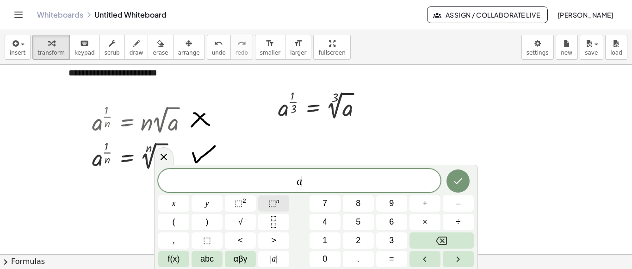
click at [267, 205] on button "⬚ n" at bounding box center [273, 203] width 31 height 16
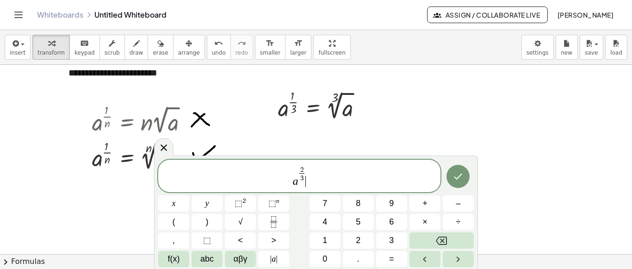
click at [314, 182] on span "a 2 3 ​ ​" at bounding box center [299, 176] width 282 height 23
click at [392, 259] on span "=" at bounding box center [391, 259] width 5 height 12
click at [183, 263] on button "f(x)" at bounding box center [173, 259] width 31 height 16
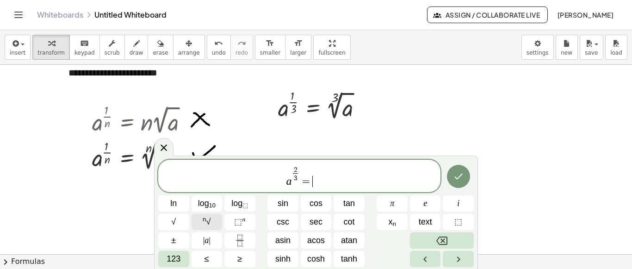
click at [213, 227] on button "n √" at bounding box center [207, 222] width 31 height 16
click at [178, 255] on span "123" at bounding box center [174, 259] width 14 height 12
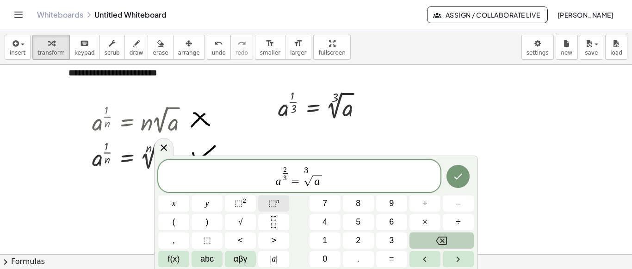
click at [271, 203] on span "⬚" at bounding box center [272, 202] width 8 height 9
click at [455, 174] on icon "Done" at bounding box center [457, 176] width 11 height 11
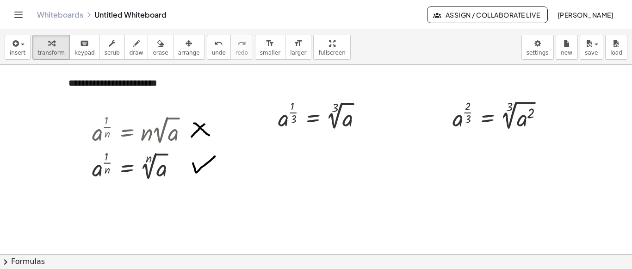
scroll to position [756, 0]
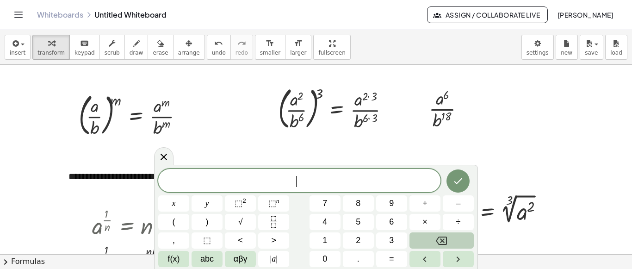
scroll to position [648, 0]
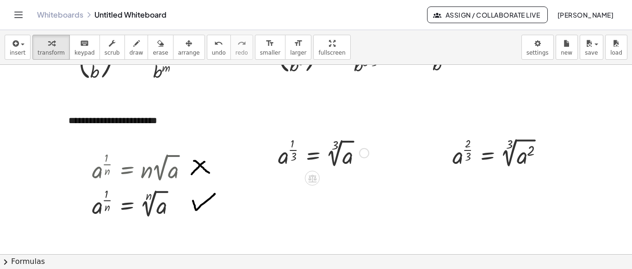
scroll to position [604, 0]
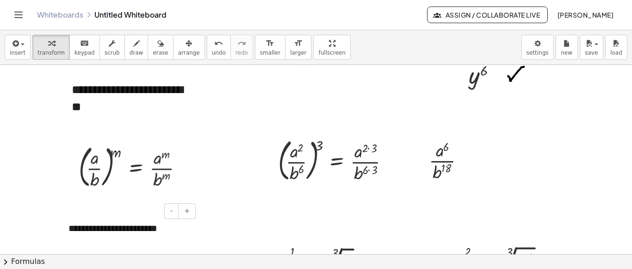
click at [159, 231] on div "**********" at bounding box center [128, 228] width 139 height 32
click at [189, 212] on span "+" at bounding box center [187, 210] width 6 height 7
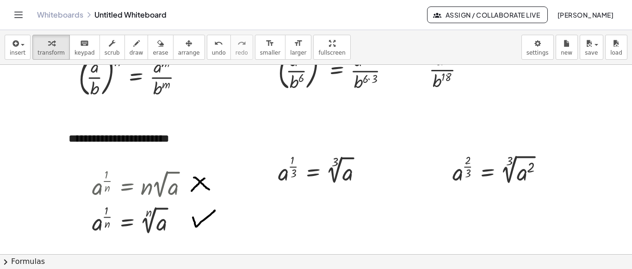
scroll to position [695, 0]
